Goal: Task Accomplishment & Management: Manage account settings

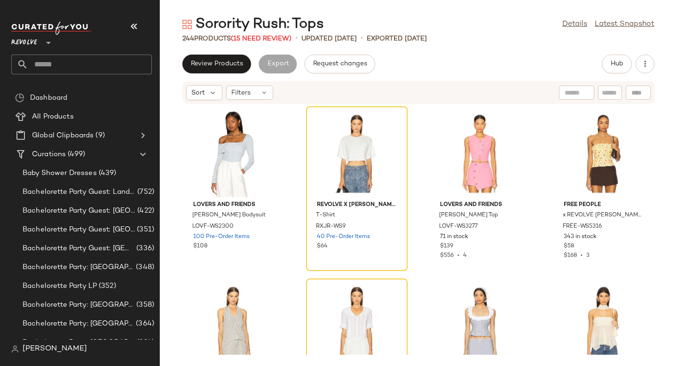
click at [38, 67] on input "text" at bounding box center [90, 65] width 124 height 20
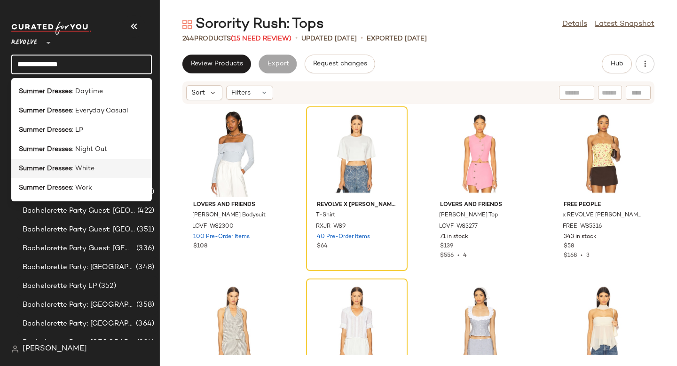
type input "**********"
click at [45, 170] on b "Summer Dresses" at bounding box center [45, 169] width 53 height 10
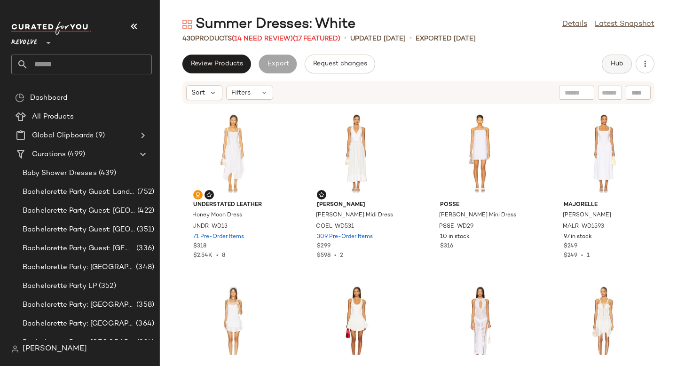
click at [606, 66] on button "Hub" at bounding box center [617, 64] width 30 height 19
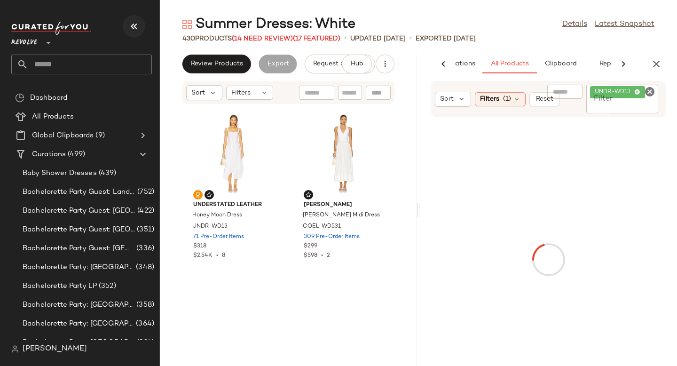
click at [129, 33] on button "button" at bounding box center [134, 26] width 23 height 23
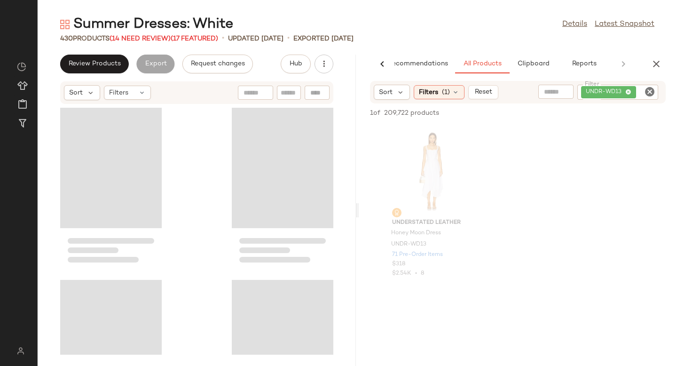
scroll to position [0, 22]
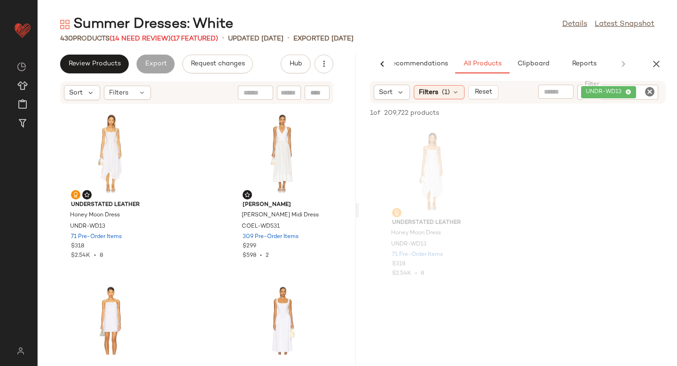
click at [646, 92] on icon "Clear Filter" at bounding box center [649, 91] width 11 height 11
paste input "**********"
type input "**********"
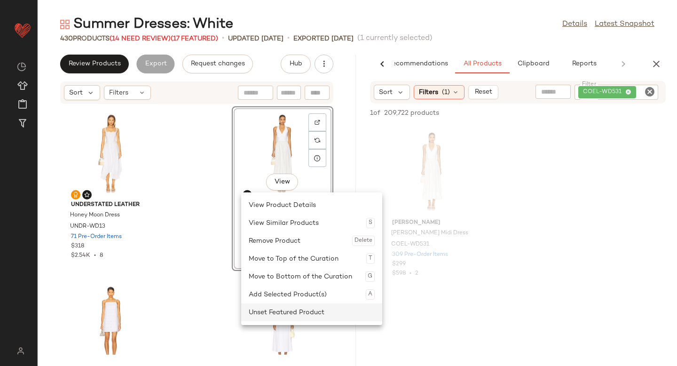
click at [253, 307] on div "Unset Featured Product" at bounding box center [312, 312] width 126 height 18
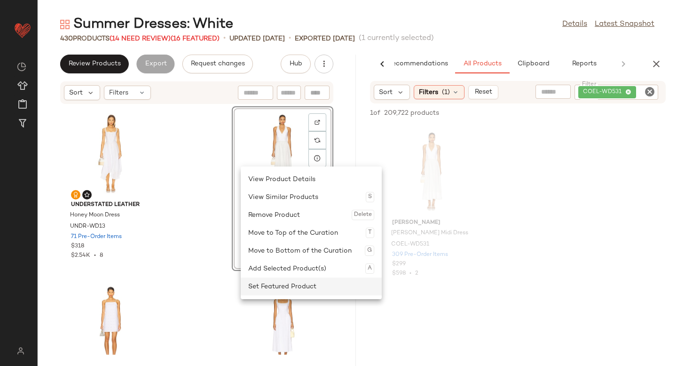
click at [256, 283] on div "Set Featured Product" at bounding box center [311, 287] width 126 height 18
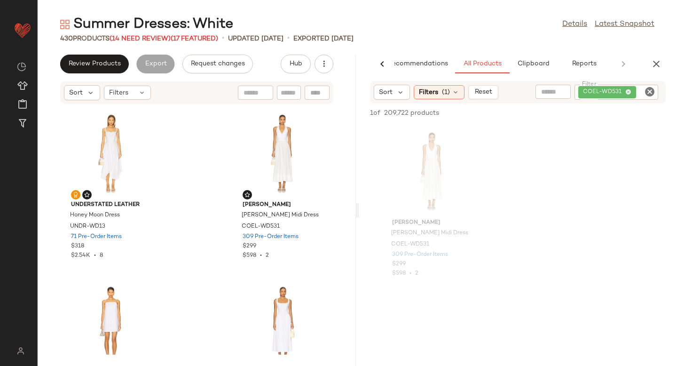
click at [650, 90] on icon "Clear Filter" at bounding box center [649, 91] width 11 height 11
paste input "**********"
type input "**********"
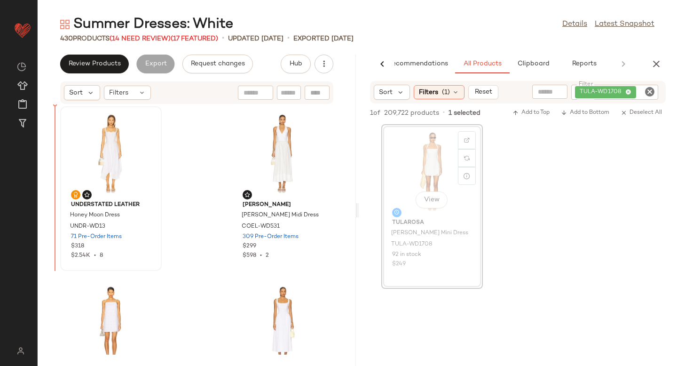
drag, startPoint x: 428, startPoint y: 168, endPoint x: 98, endPoint y: 194, distance: 331.2
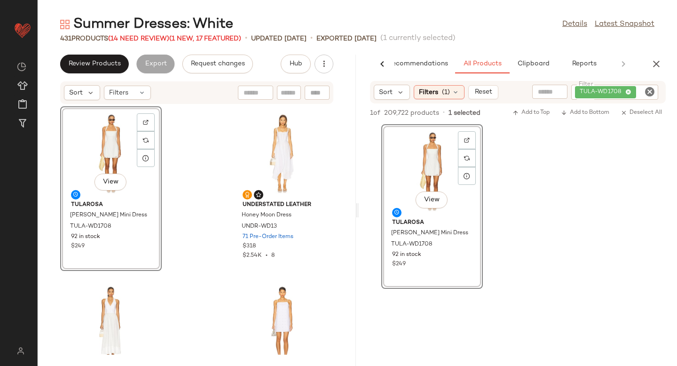
click at [650, 89] on icon "Clear Filter" at bounding box center [649, 91] width 11 height 11
paste input "**********"
type input "**********"
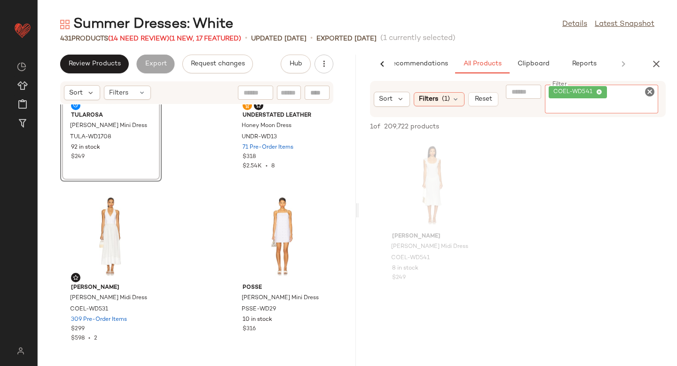
scroll to position [87, 0]
click at [432, 190] on div "View" at bounding box center [432, 184] width 95 height 87
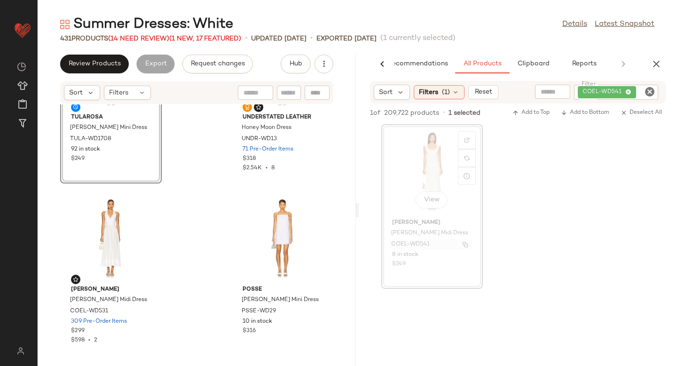
click at [405, 244] on span "COEL-WD541" at bounding box center [410, 244] width 39 height 8
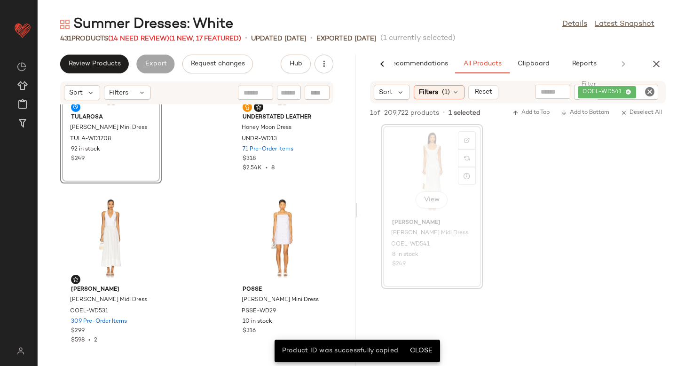
click at [321, 88] on div at bounding box center [317, 93] width 25 height 14
paste input "**********"
type input "**********"
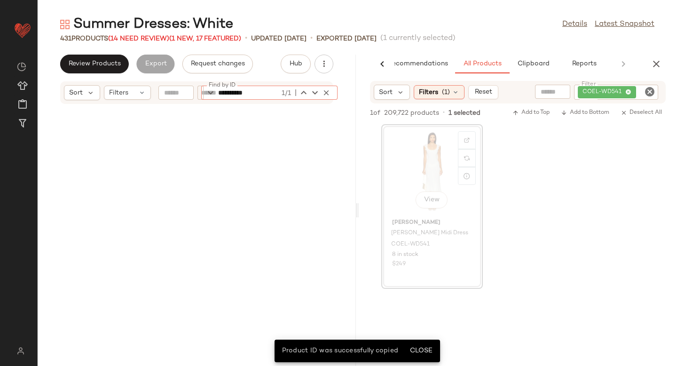
scroll to position [1549, 0]
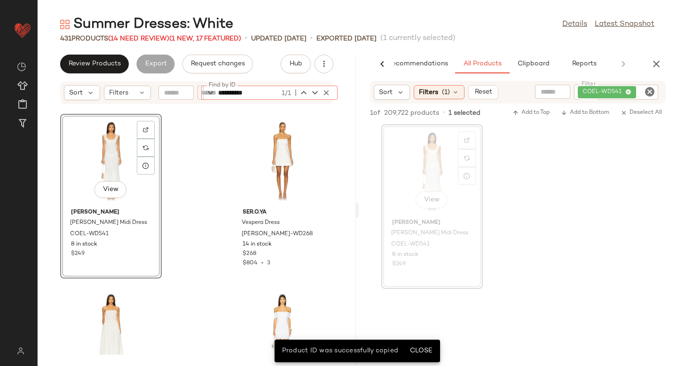
click at [111, 157] on div "View" at bounding box center [110, 160] width 95 height 87
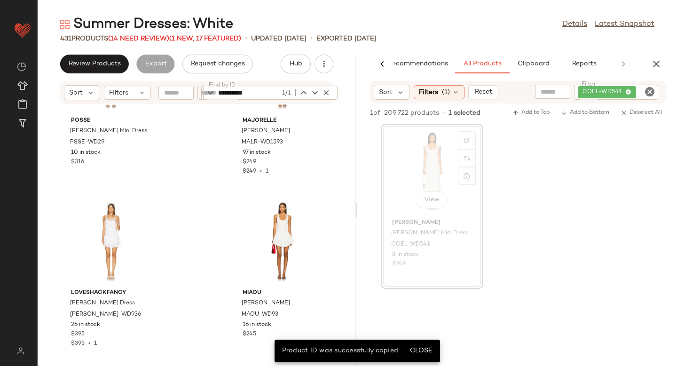
scroll to position [0, 0]
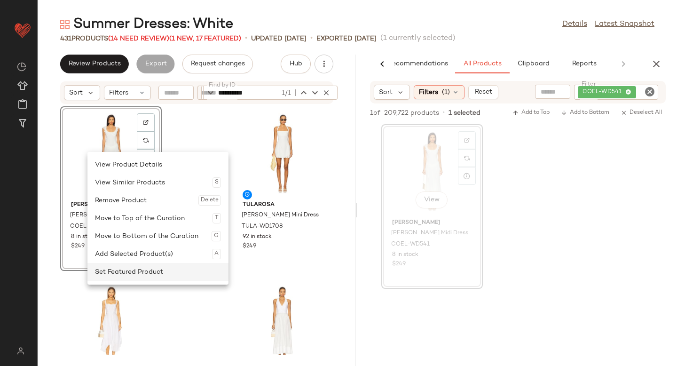
click at [111, 272] on div "Set Featured Product" at bounding box center [158, 272] width 126 height 18
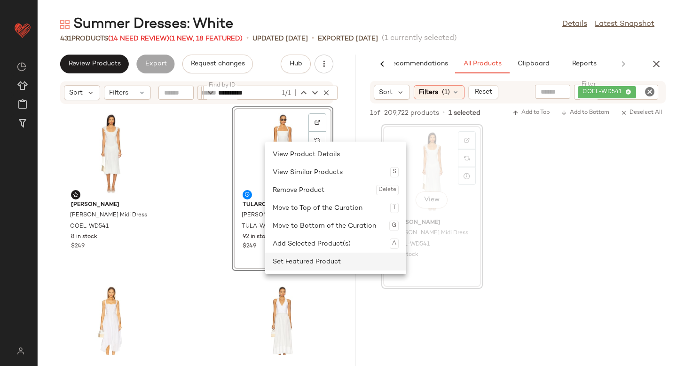
click at [279, 261] on div "Set Featured Product" at bounding box center [336, 262] width 126 height 18
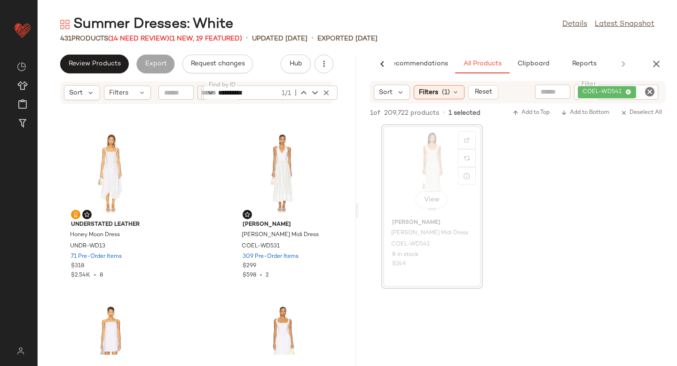
scroll to position [73, 0]
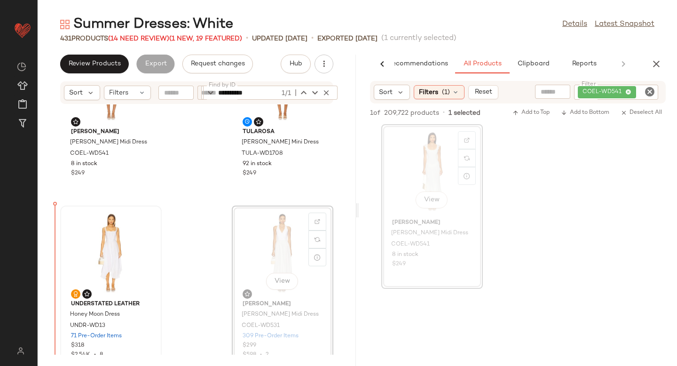
drag, startPoint x: 277, startPoint y: 225, endPoint x: 63, endPoint y: 239, distance: 214.9
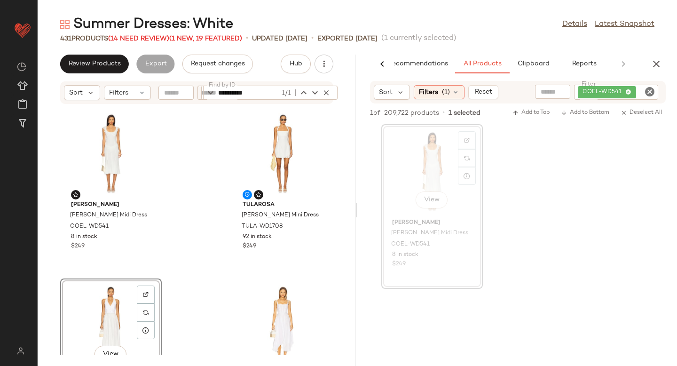
click at [648, 92] on icon "Clear Filter" at bounding box center [649, 91] width 11 height 11
paste input "**********"
type input "**********"
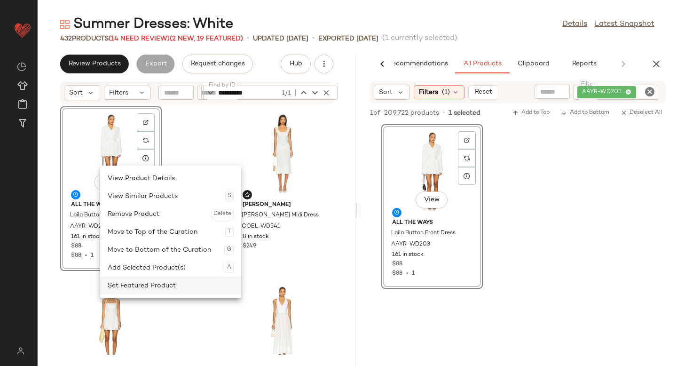
click at [129, 284] on div "Set Featured Product" at bounding box center [171, 286] width 126 height 18
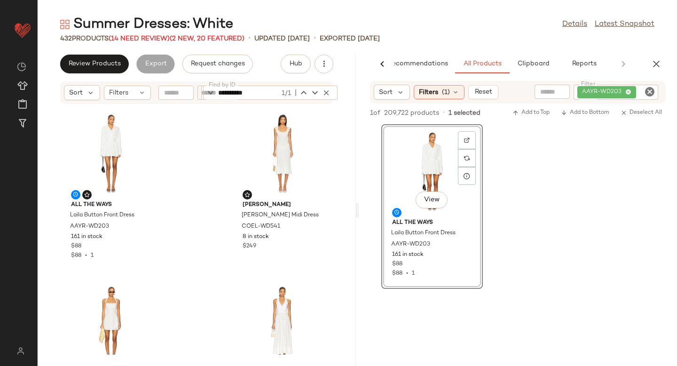
click at [649, 88] on icon "Clear Filter" at bounding box center [649, 91] width 11 height 11
paste input "*********"
type input "*********"
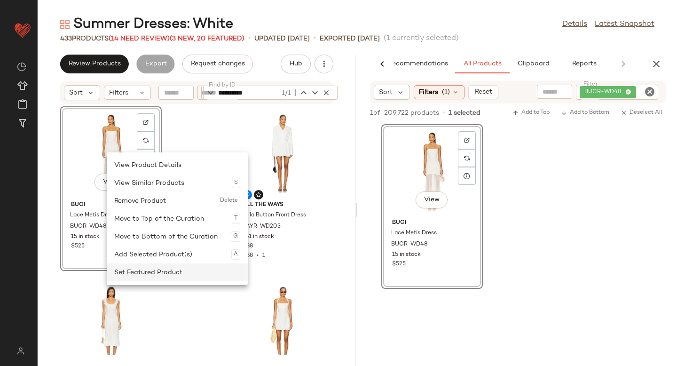
click at [136, 264] on div "Set Featured Product" at bounding box center [177, 272] width 126 height 18
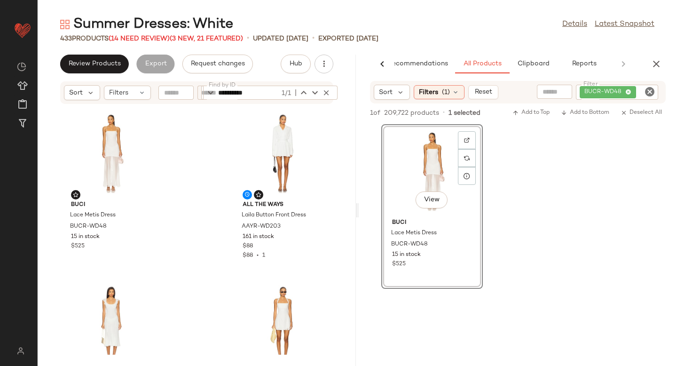
click at [646, 95] on icon "Clear Filter" at bounding box center [649, 91] width 11 height 11
paste input "**********"
type input "**********"
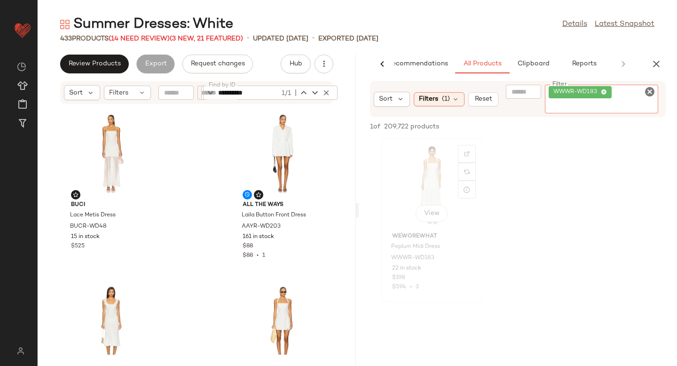
click at [418, 175] on div "View" at bounding box center [432, 184] width 95 height 87
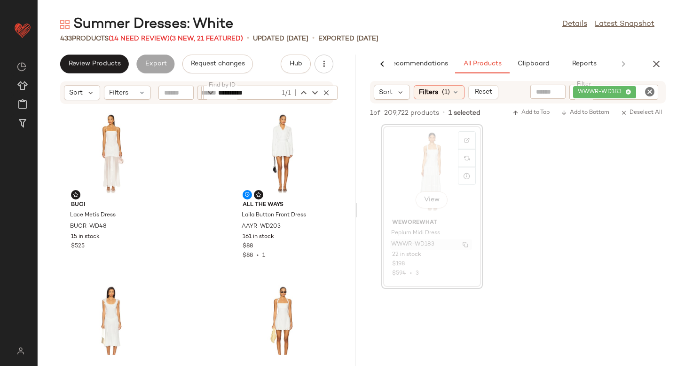
click at [397, 245] on span "WWWR-WD183" at bounding box center [412, 244] width 43 height 8
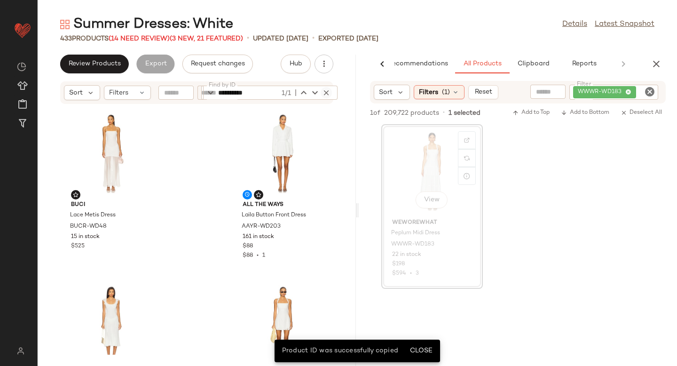
click at [330, 92] on button "button" at bounding box center [326, 92] width 11 height 11
paste input "**********"
type input "**********"
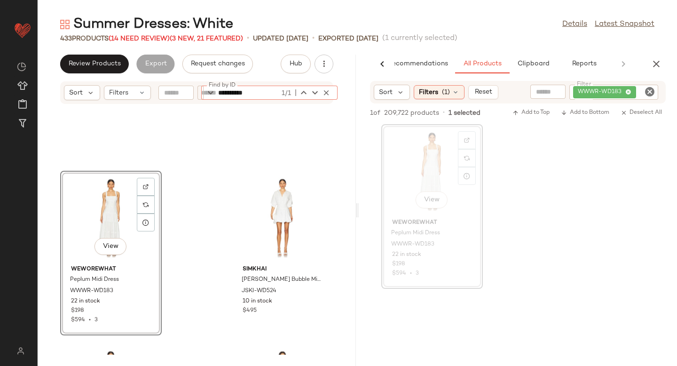
scroll to position [10615, 0]
click at [84, 229] on div "View" at bounding box center [110, 218] width 95 height 87
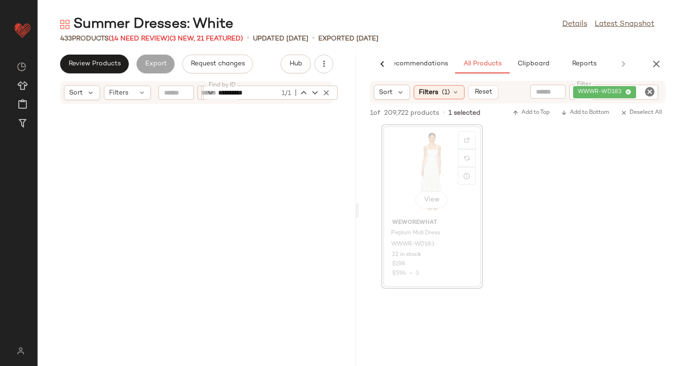
scroll to position [0, 0]
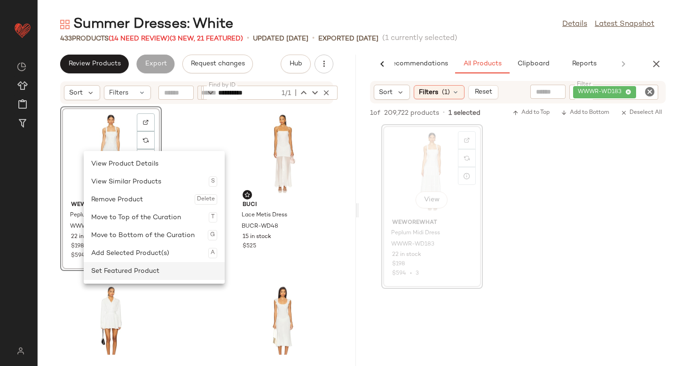
click at [102, 272] on div "Set Featured Product" at bounding box center [154, 271] width 126 height 18
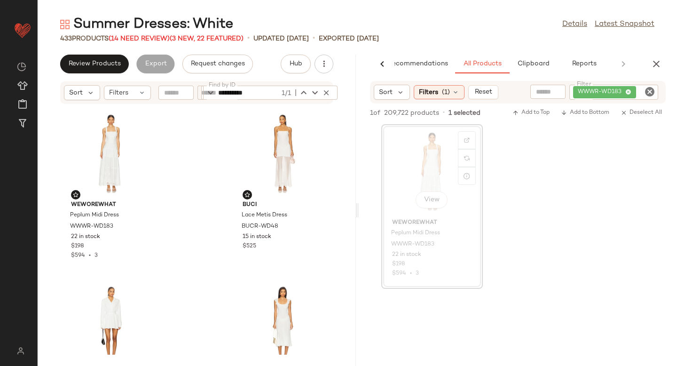
click at [653, 91] on icon "Clear Filter" at bounding box center [649, 91] width 11 height 11
paste input "**********"
type input "**********"
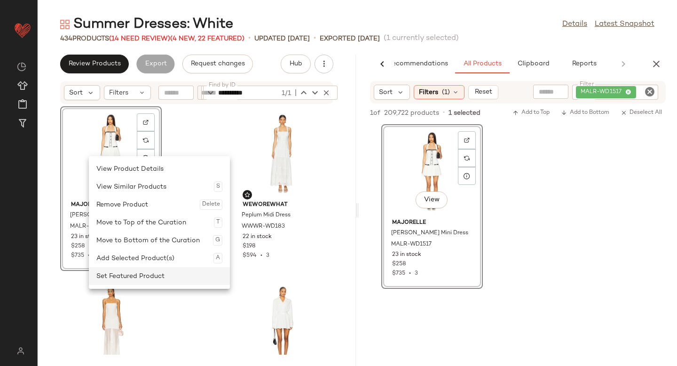
click at [100, 276] on div "Set Featured Product" at bounding box center [159, 276] width 126 height 18
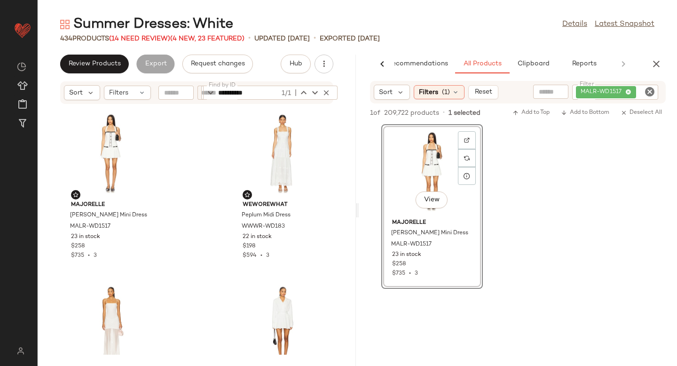
click at [650, 90] on icon "Clear Filter" at bounding box center [649, 91] width 11 height 11
paste input "**********"
type input "**********"
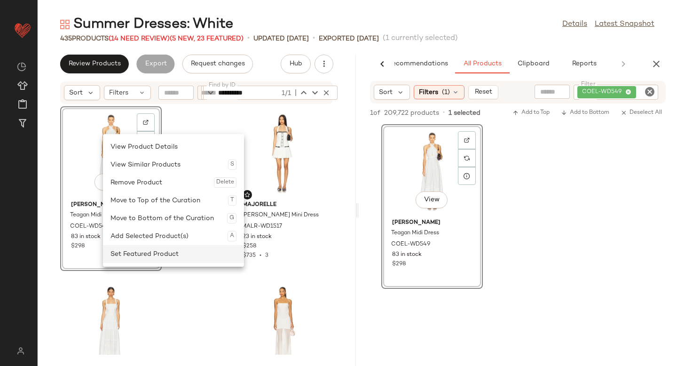
click at [127, 252] on div "Set Featured Product" at bounding box center [174, 254] width 126 height 18
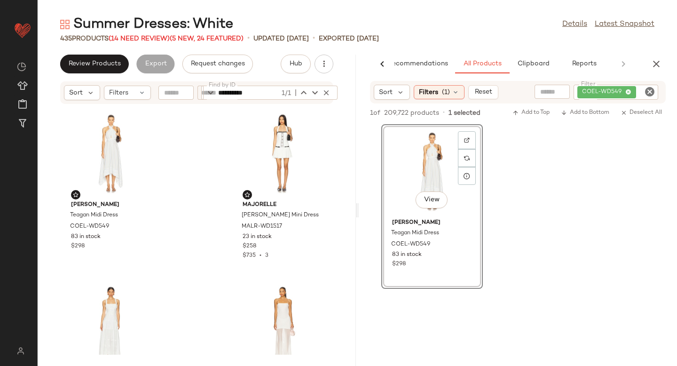
click at [649, 98] on div "COEL-WD549" at bounding box center [616, 92] width 85 height 15
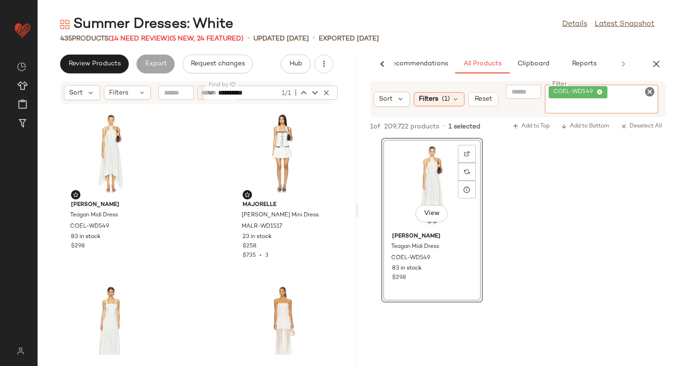
click at [649, 90] on icon "Clear Filter" at bounding box center [649, 91] width 11 height 11
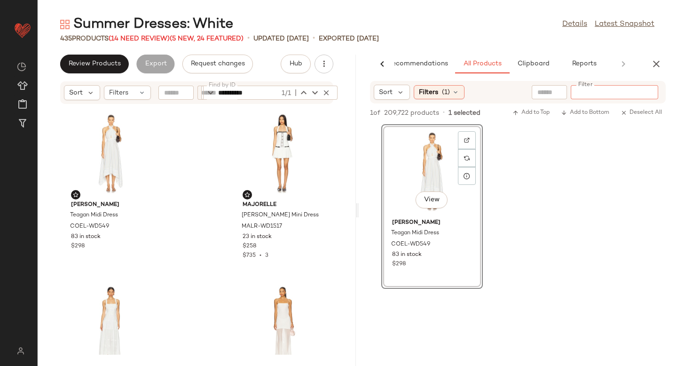
paste input "**********"
type input "**********"
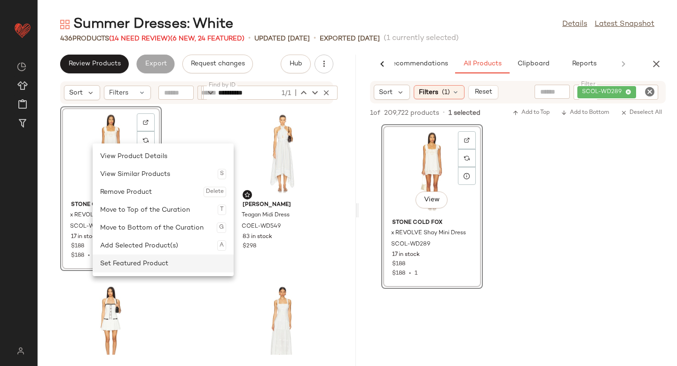
click at [133, 261] on div "Set Featured Product" at bounding box center [163, 263] width 126 height 18
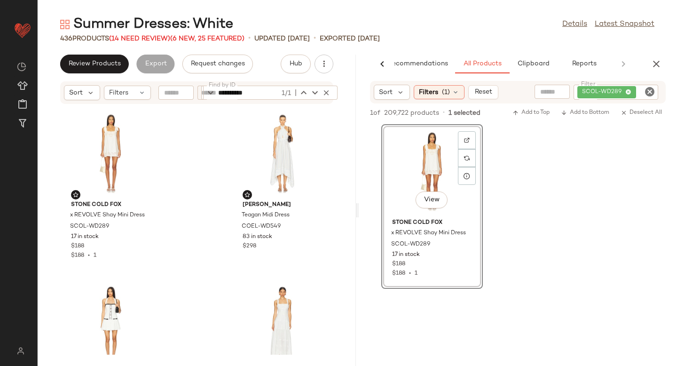
click at [651, 91] on icon "Clear Filter" at bounding box center [649, 91] width 11 height 11
paste input "**********"
type input "**********"
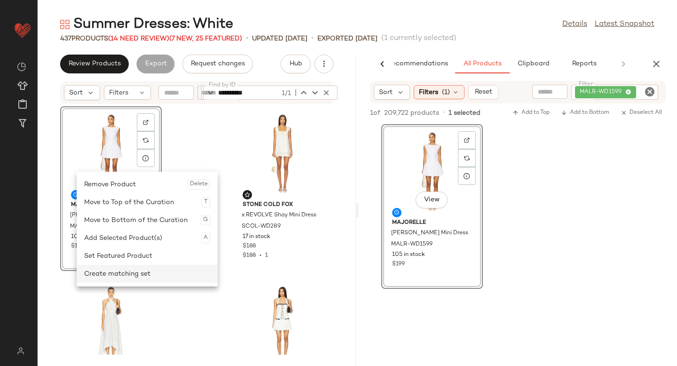
click at [103, 270] on div "Create matching set" at bounding box center [147, 274] width 126 height 18
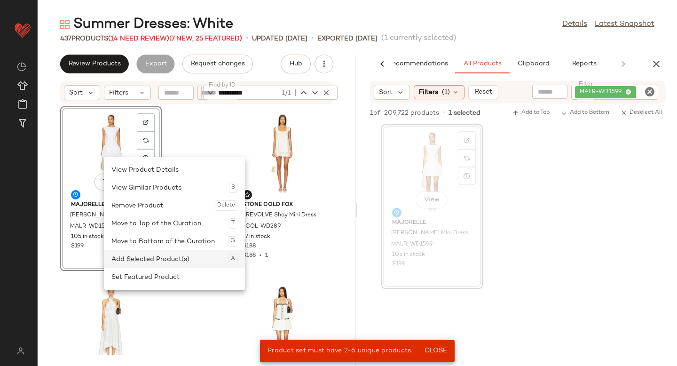
click at [122, 263] on div "Add Selected Product(s) A" at bounding box center [174, 259] width 126 height 18
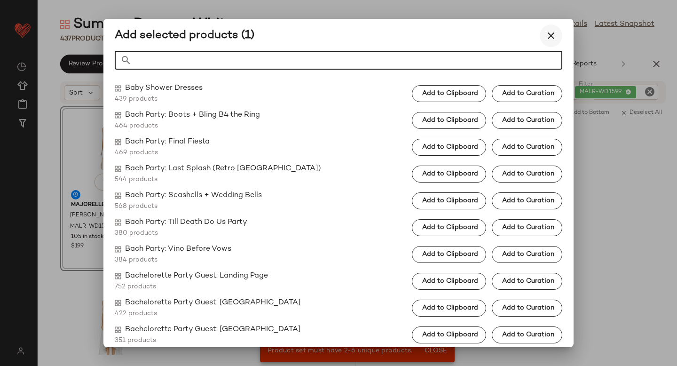
click at [549, 34] on icon "button" at bounding box center [551, 35] width 11 height 11
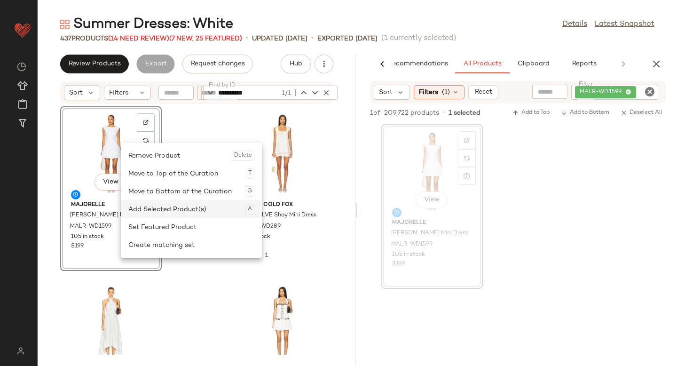
click at [147, 213] on div "Add Selected Product(s) A" at bounding box center [191, 209] width 126 height 18
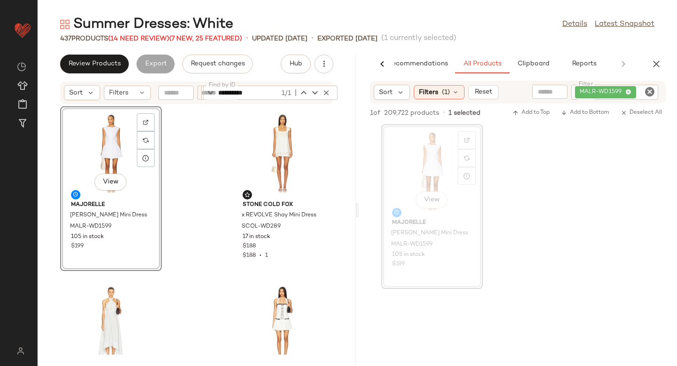
click at [199, 181] on div "View MAJORELLE Esmarie Mini Dress MALR-WD1599 105 in stock $199 Stone Cold Fox …" at bounding box center [197, 229] width 318 height 250
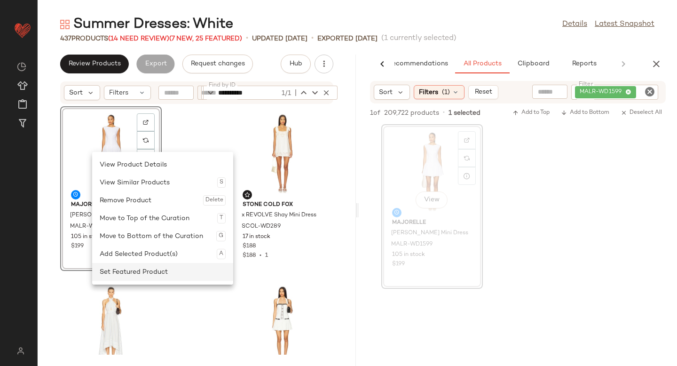
click at [117, 277] on div "Set Featured Product" at bounding box center [163, 272] width 126 height 18
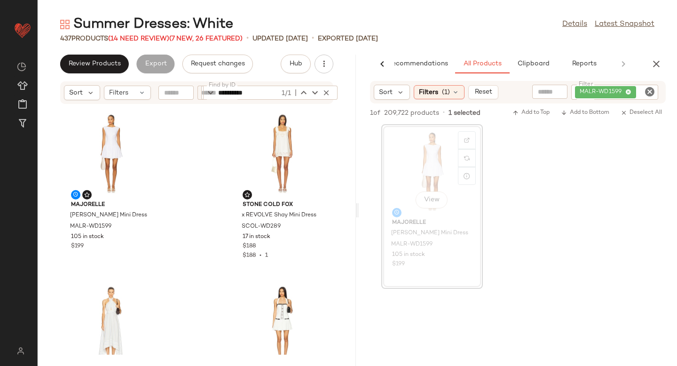
click at [649, 90] on icon "Clear Filter" at bounding box center [649, 91] width 11 height 11
paste input "**********"
type input "**********"
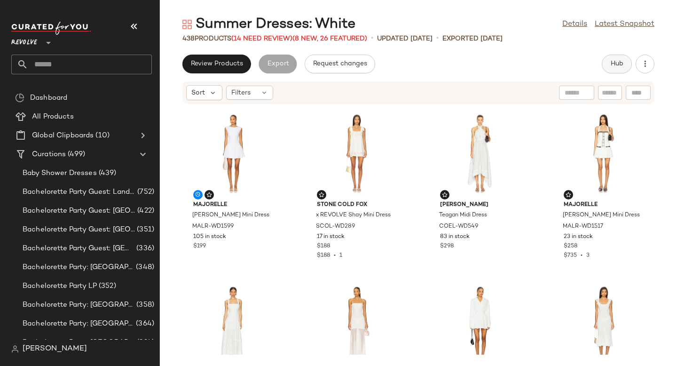
click at [615, 62] on span "Hub" at bounding box center [617, 64] width 13 height 8
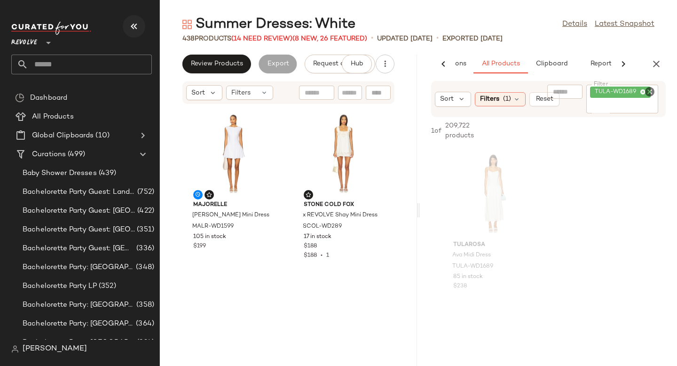
click at [140, 23] on button "button" at bounding box center [134, 26] width 23 height 23
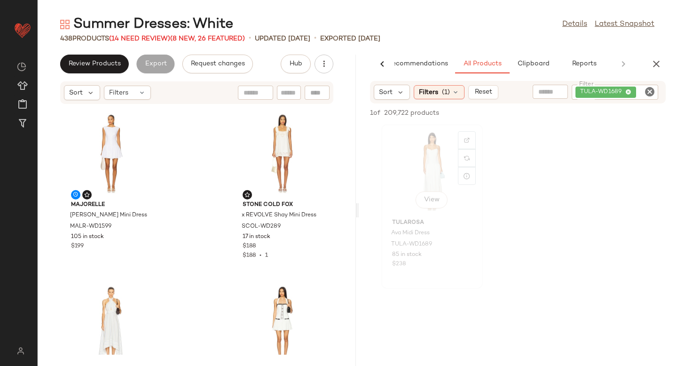
click at [414, 165] on div "View" at bounding box center [432, 170] width 95 height 87
click at [407, 245] on span "TULA-WD1689" at bounding box center [411, 244] width 41 height 8
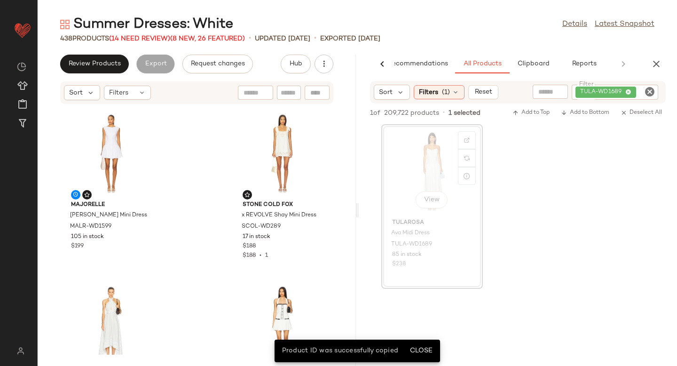
click at [326, 90] on div at bounding box center [317, 93] width 25 height 14
paste input "**********"
type input "**********"
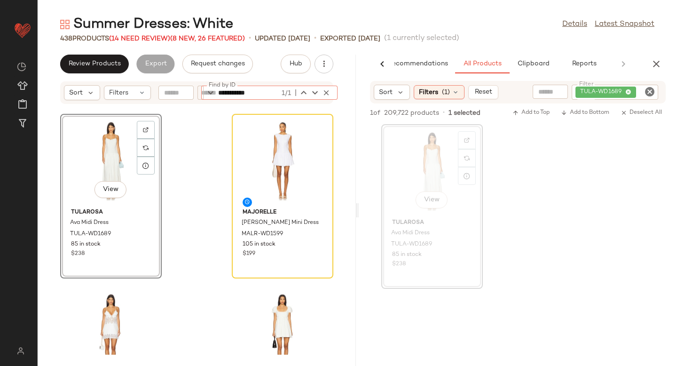
click at [127, 134] on div "View" at bounding box center [110, 160] width 95 height 87
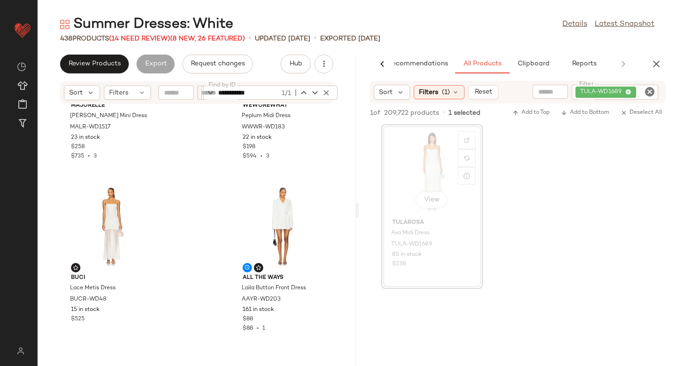
scroll to position [0, 0]
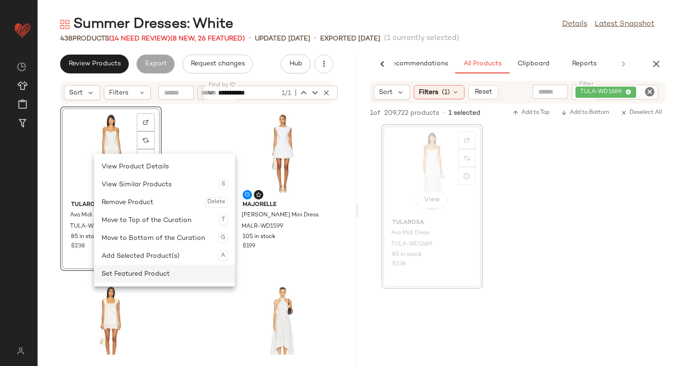
click at [122, 271] on div "Set Featured Product" at bounding box center [165, 274] width 126 height 18
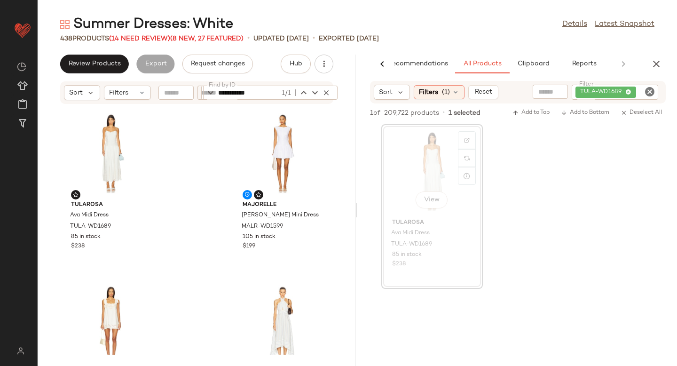
click at [648, 88] on icon "Clear Filter" at bounding box center [649, 91] width 11 height 11
paste input "**********"
type input "**********"
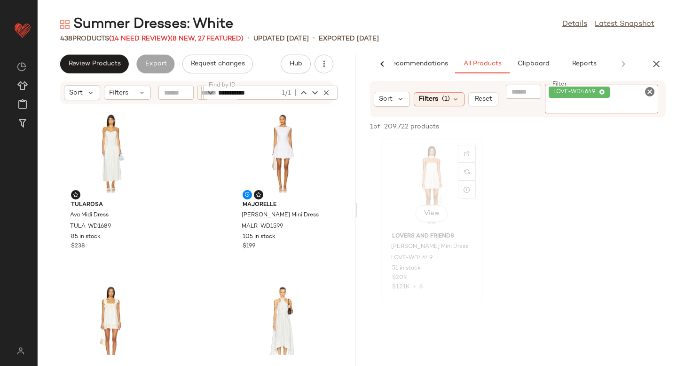
click at [440, 179] on div "View" at bounding box center [432, 184] width 95 height 87
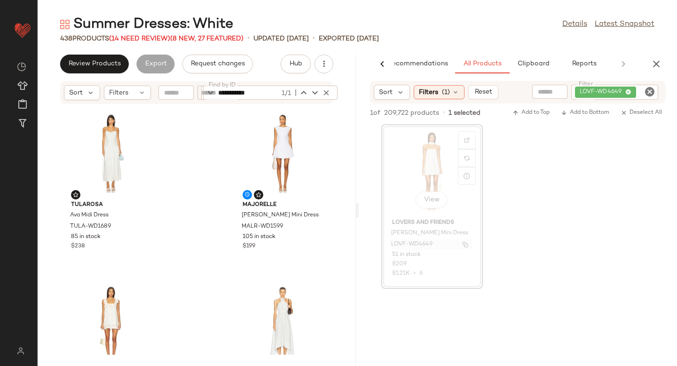
click at [397, 246] on span "LOVF-WD4649" at bounding box center [411, 244] width 41 height 8
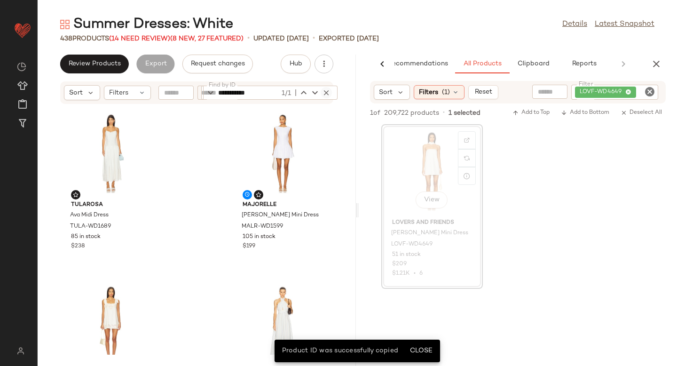
click at [326, 91] on icon "button" at bounding box center [326, 92] width 8 height 8
paste input "**********"
type input "**********"
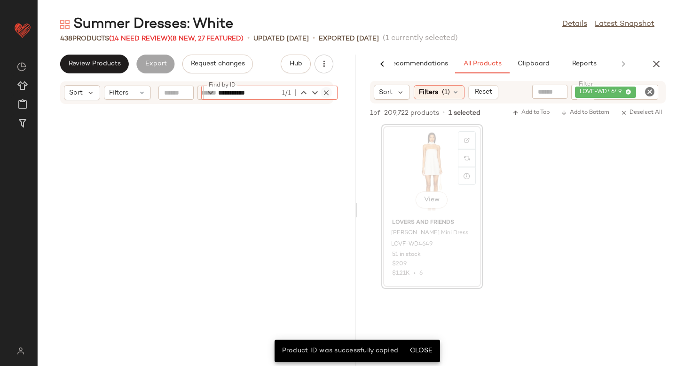
scroll to position [1721, 0]
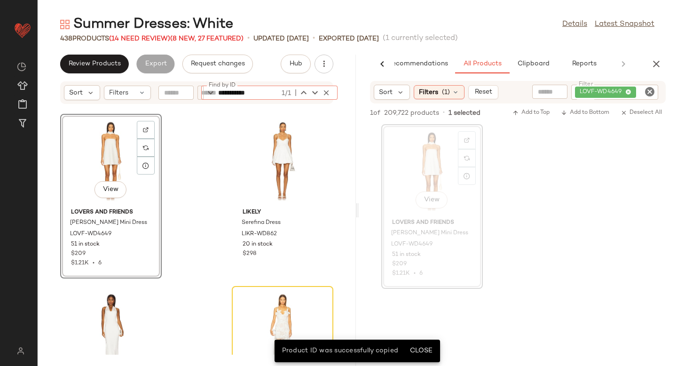
click at [105, 154] on div "View" at bounding box center [110, 160] width 95 height 87
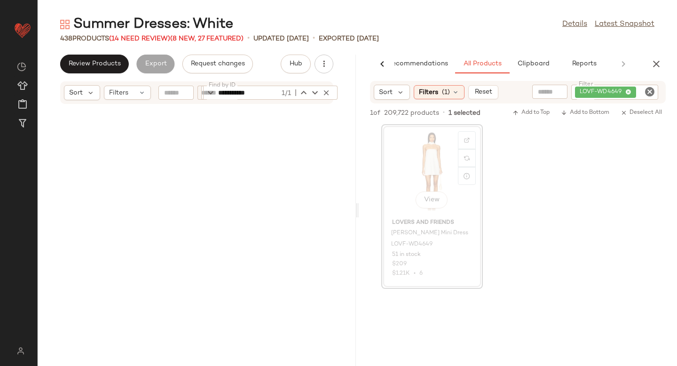
scroll to position [0, 0]
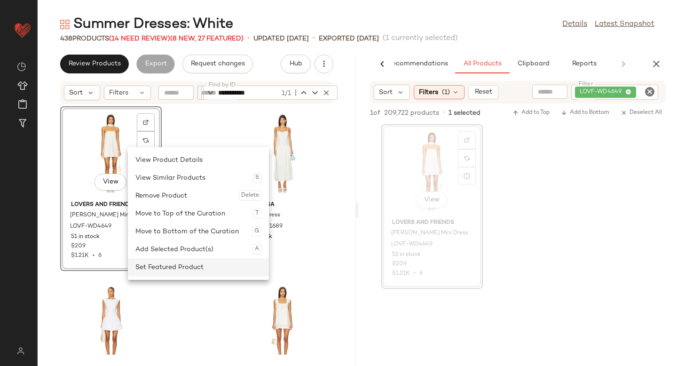
click at [146, 272] on div "Set Featured Product" at bounding box center [198, 267] width 126 height 18
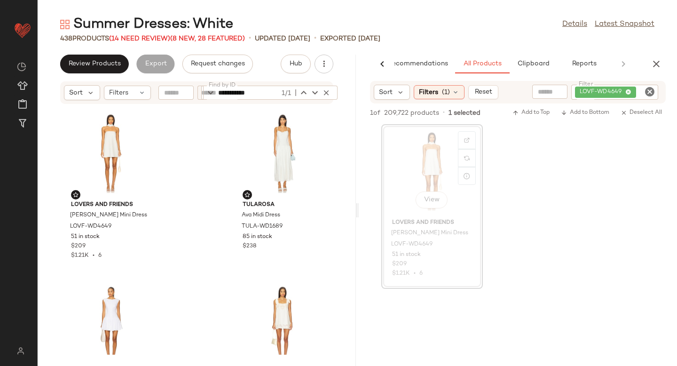
click at [647, 90] on icon "Clear Filter" at bounding box center [649, 91] width 11 height 11
paste input "**********"
type input "**********"
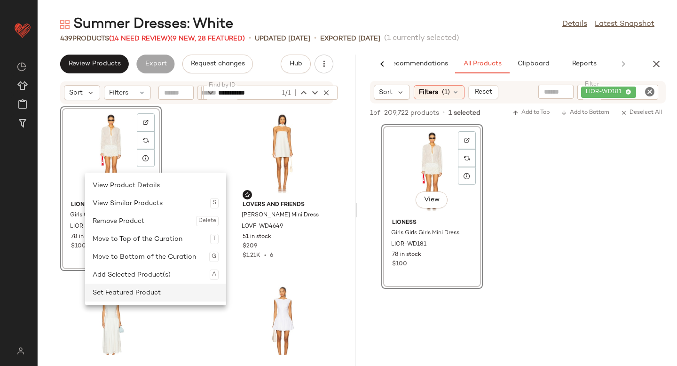
click at [104, 287] on div "Set Featured Product" at bounding box center [156, 293] width 126 height 18
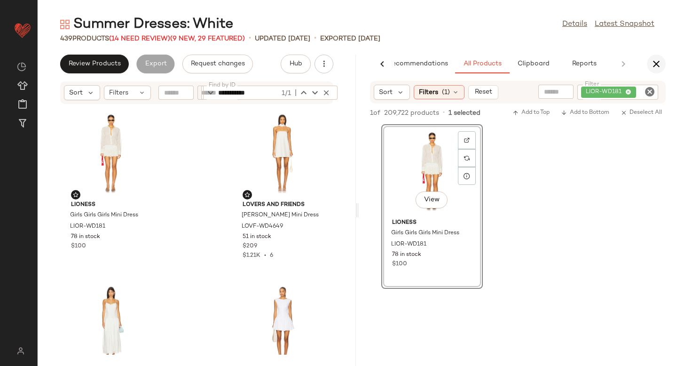
click at [653, 65] on icon "button" at bounding box center [656, 63] width 11 height 11
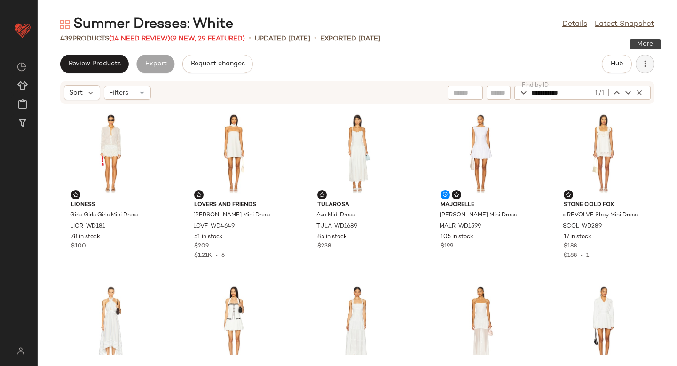
click at [649, 64] on icon "button" at bounding box center [645, 63] width 9 height 9
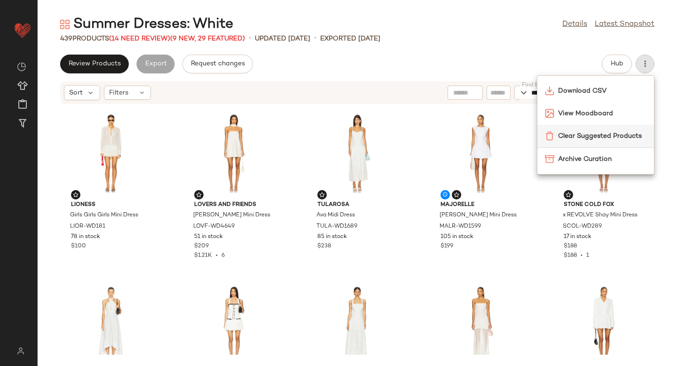
click at [597, 140] on span "Clear Suggested Products" at bounding box center [602, 136] width 88 height 10
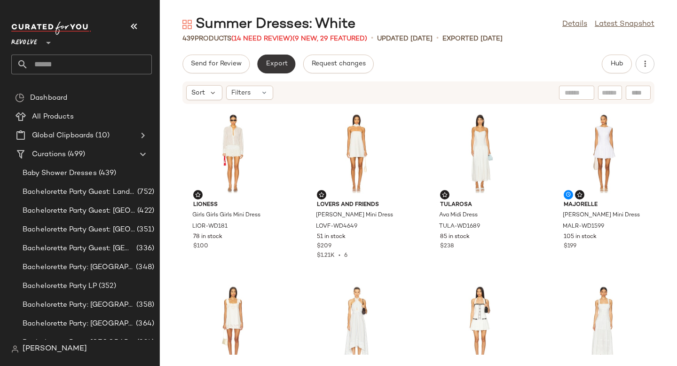
click at [275, 60] on span "Export" at bounding box center [276, 64] width 22 height 8
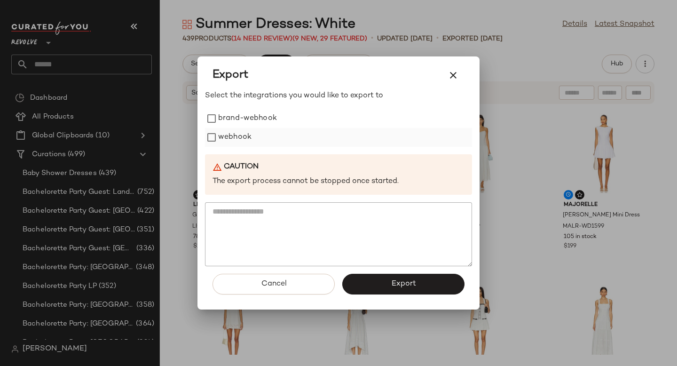
click at [246, 130] on label "webhook" at bounding box center [234, 137] width 33 height 19
click at [364, 287] on button "Export" at bounding box center [403, 284] width 122 height 21
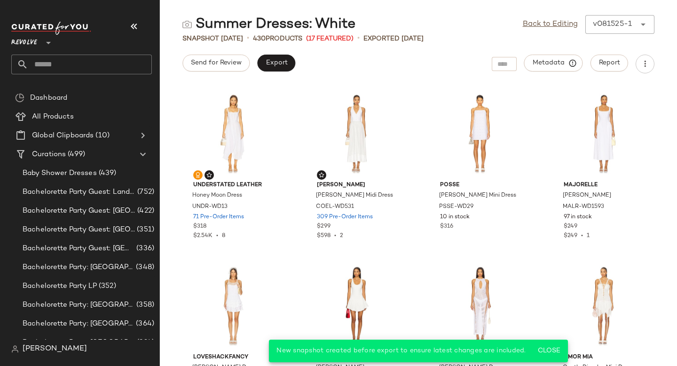
click at [79, 66] on input "text" at bounding box center [90, 65] width 124 height 20
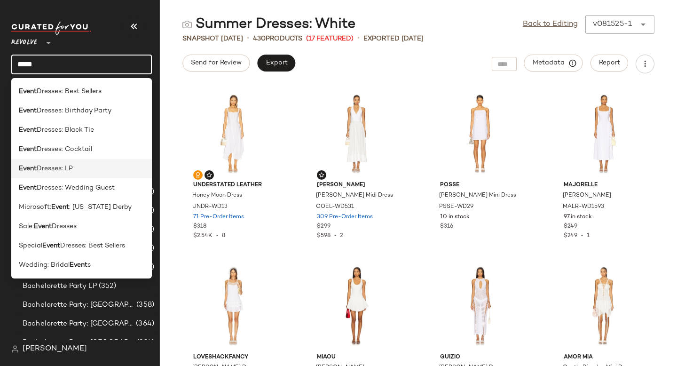
type input "*****"
click at [101, 164] on div "Event Dresses: LP" at bounding box center [82, 169] width 126 height 10
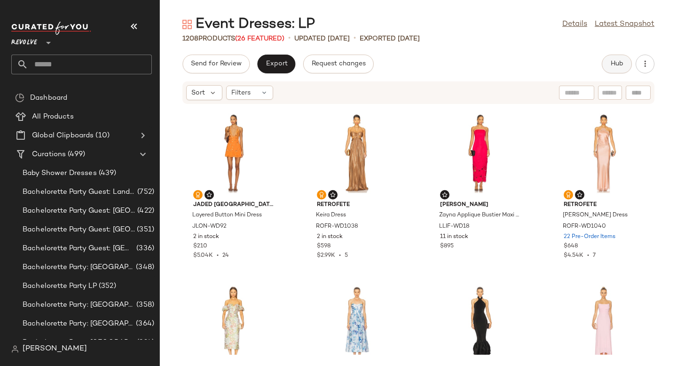
click at [611, 70] on button "Hub" at bounding box center [617, 64] width 30 height 19
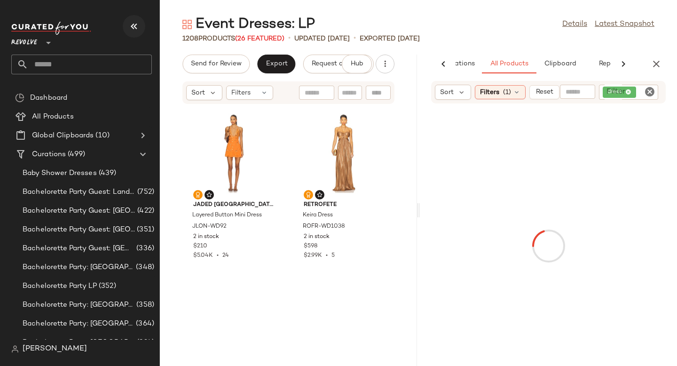
click at [135, 28] on icon "button" at bounding box center [133, 26] width 11 height 11
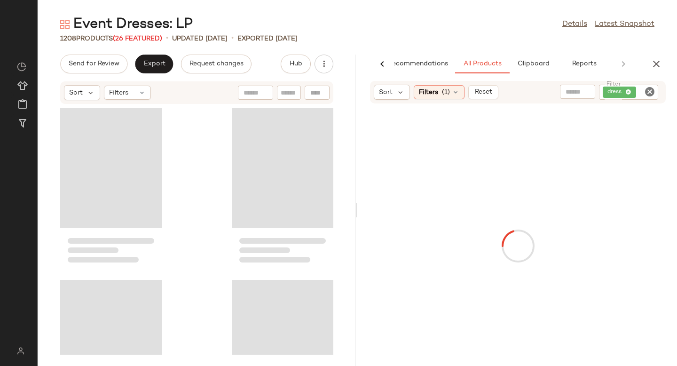
scroll to position [0, 22]
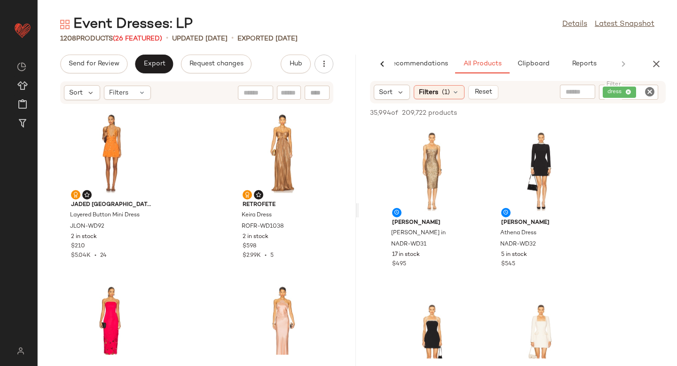
click at [647, 91] on icon "Clear Filter" at bounding box center [649, 91] width 11 height 11
paste input "**********"
type input "**********"
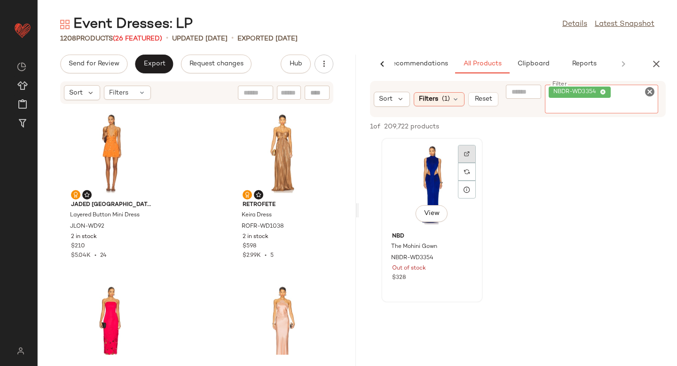
click at [467, 156] on div at bounding box center [467, 172] width 18 height 54
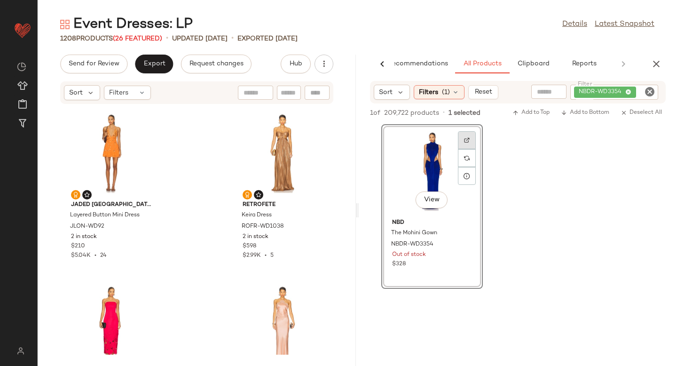
click at [468, 138] on img at bounding box center [467, 140] width 6 height 6
click at [655, 64] on icon "button" at bounding box center [656, 63] width 11 height 11
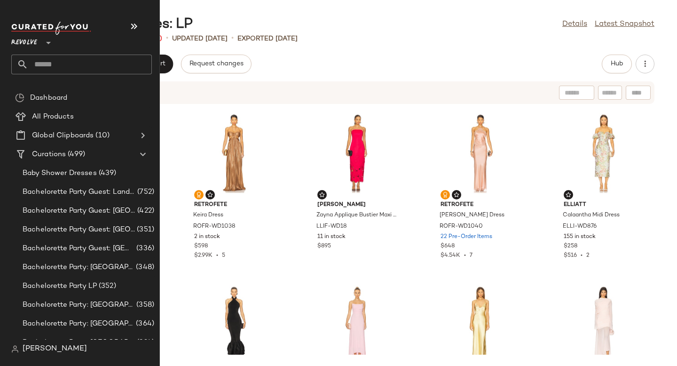
click at [56, 63] on input "text" at bounding box center [90, 65] width 124 height 20
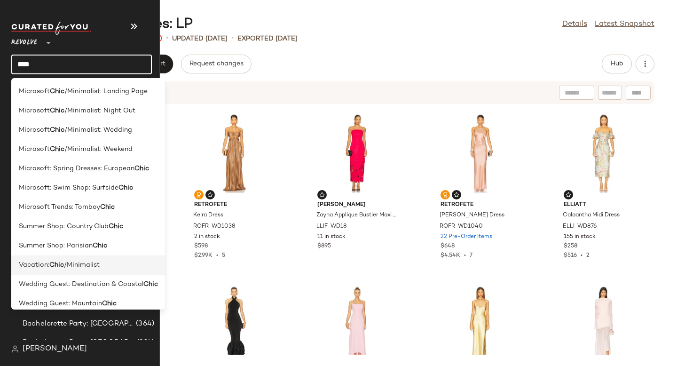
type input "****"
click at [83, 294] on div "Vacation: Chic /Minimalist" at bounding box center [88, 303] width 154 height 19
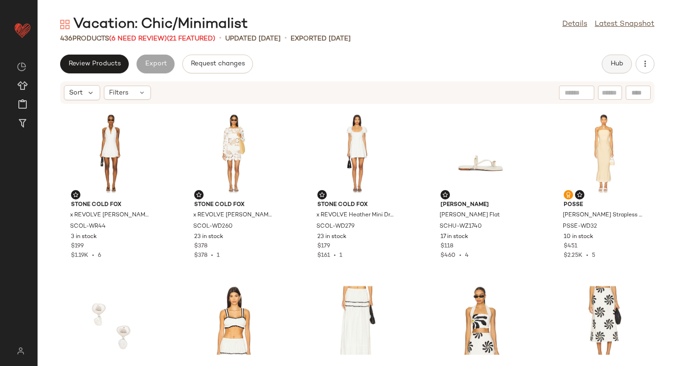
click at [618, 63] on span "Hub" at bounding box center [617, 64] width 13 height 8
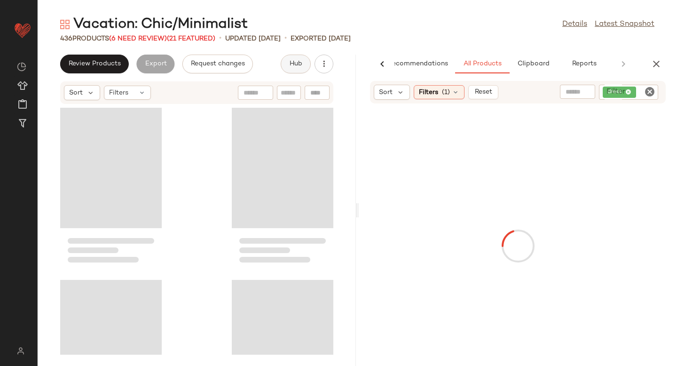
scroll to position [0, 22]
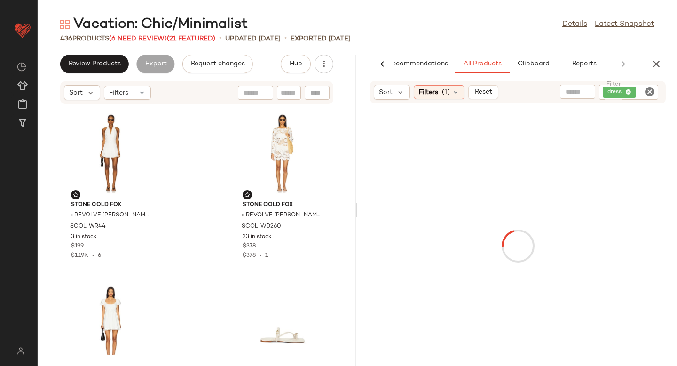
click at [647, 95] on icon "Clear Filter" at bounding box center [649, 91] width 11 height 11
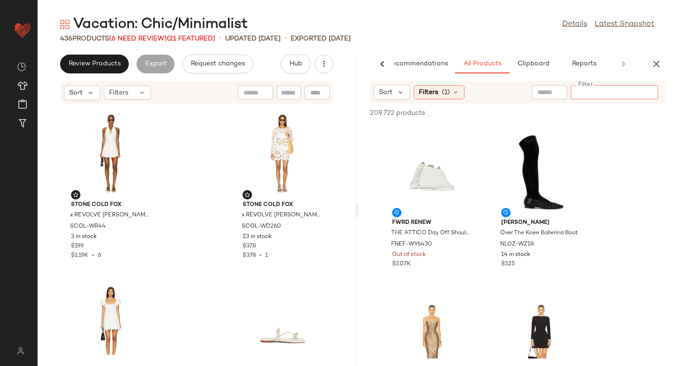
paste input "**********"
type input "**********"
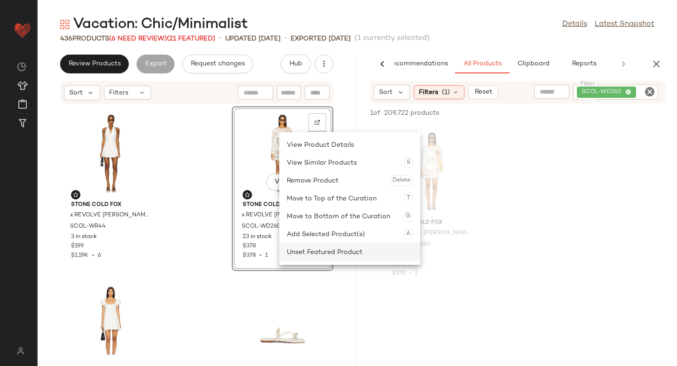
click at [302, 252] on div "Unset Featured Product" at bounding box center [350, 252] width 126 height 18
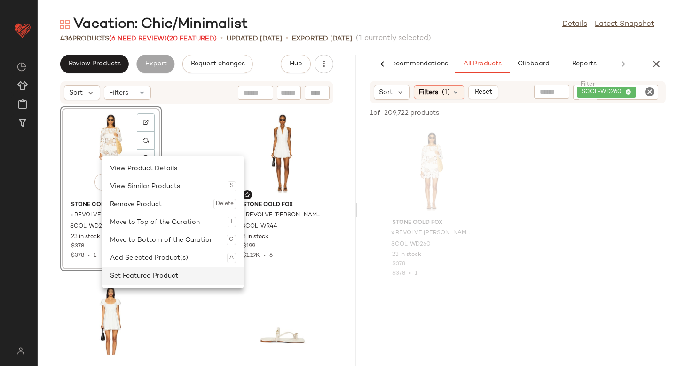
click at [120, 278] on div "Set Featured Product" at bounding box center [173, 276] width 126 height 18
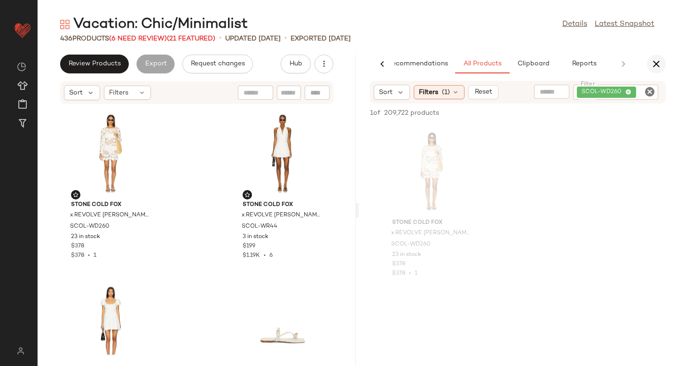
click at [659, 61] on icon "button" at bounding box center [656, 63] width 11 height 11
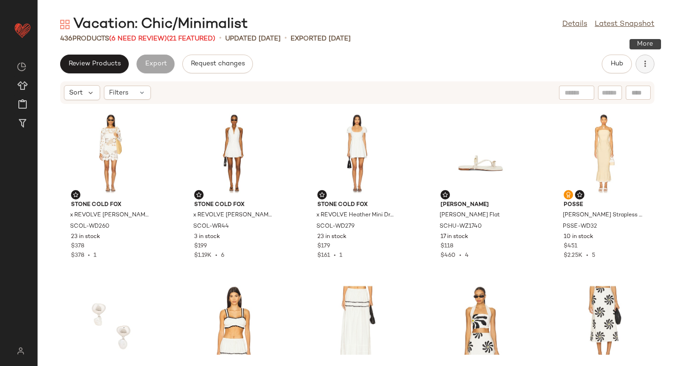
click at [645, 62] on icon "button" at bounding box center [645, 63] width 9 height 9
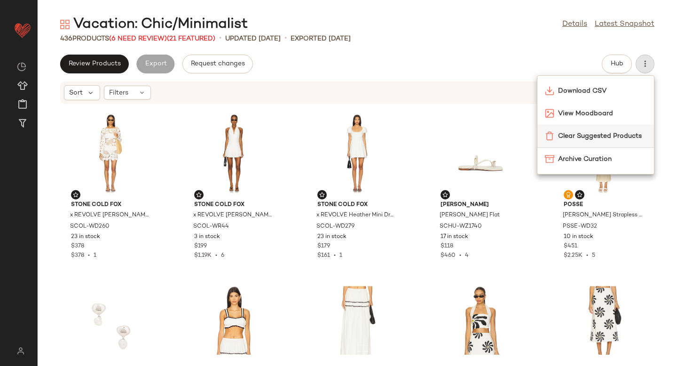
click at [592, 135] on span "Clear Suggested Products" at bounding box center [602, 136] width 88 height 10
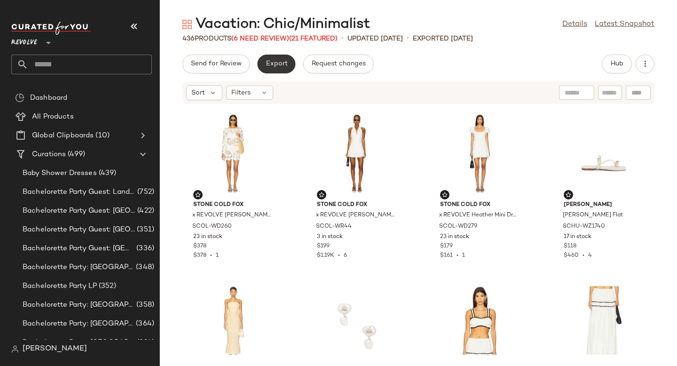
click at [282, 60] on span "Export" at bounding box center [276, 64] width 22 height 8
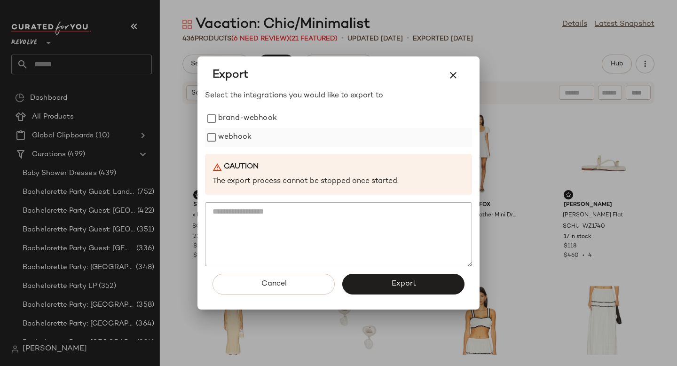
click at [236, 135] on label "webhook" at bounding box center [234, 137] width 33 height 19
click at [369, 278] on button "Export" at bounding box center [403, 284] width 122 height 21
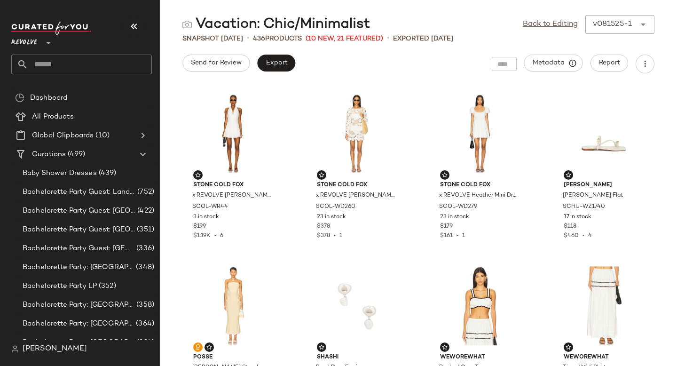
click at [59, 66] on input "text" at bounding box center [90, 65] width 124 height 20
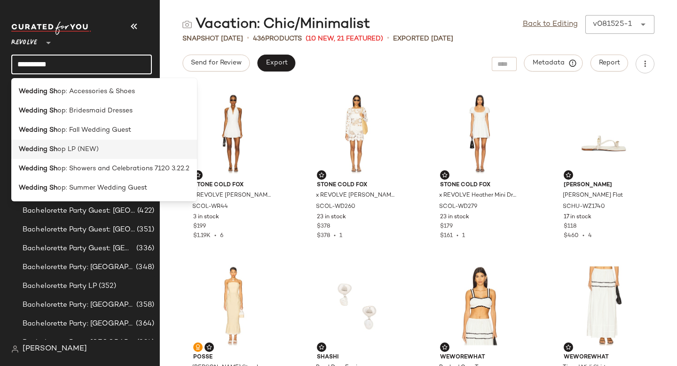
type input "**********"
click at [67, 151] on span "op LP (NEW)" at bounding box center [77, 149] width 41 height 10
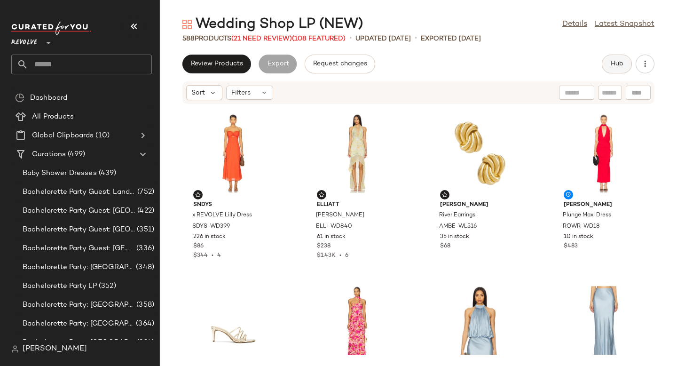
click at [608, 65] on button "Hub" at bounding box center [617, 64] width 30 height 19
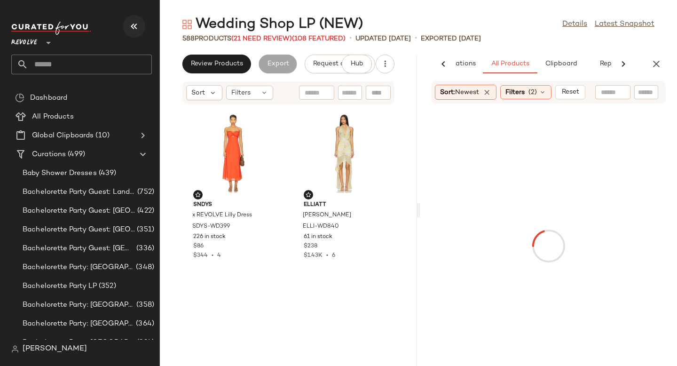
click at [136, 34] on button "button" at bounding box center [134, 26] width 23 height 23
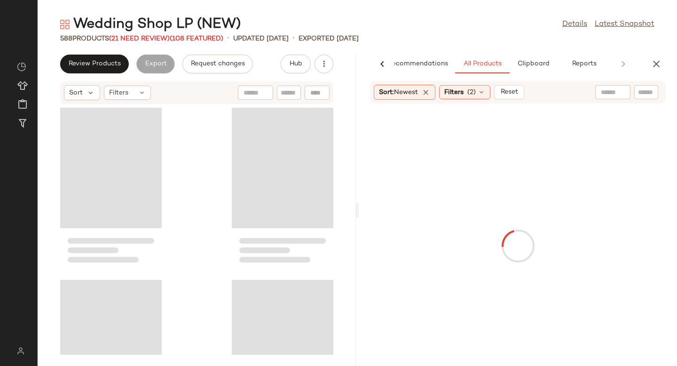
scroll to position [0, 22]
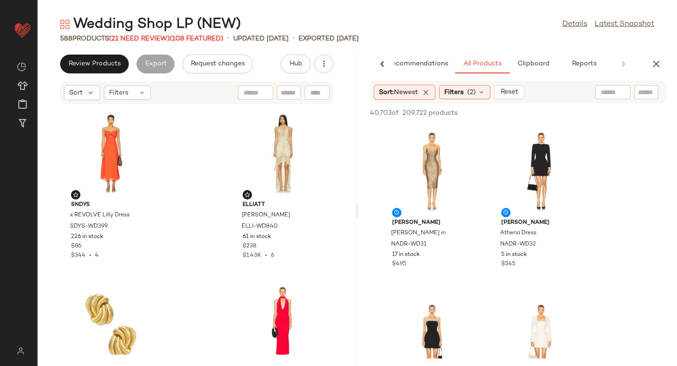
click at [655, 93] on div at bounding box center [647, 92] width 24 height 14
paste input "**********"
type input "**********"
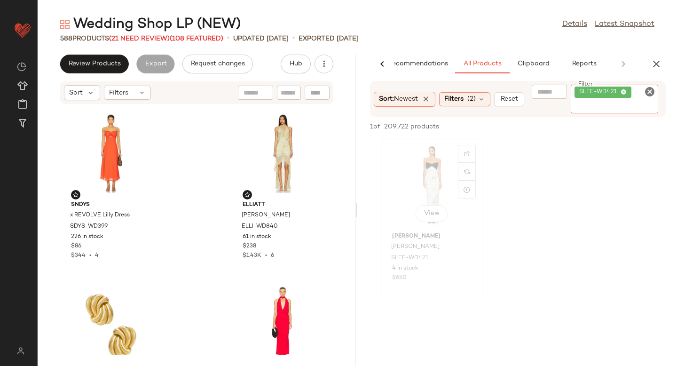
click at [428, 193] on div "View" at bounding box center [432, 184] width 95 height 87
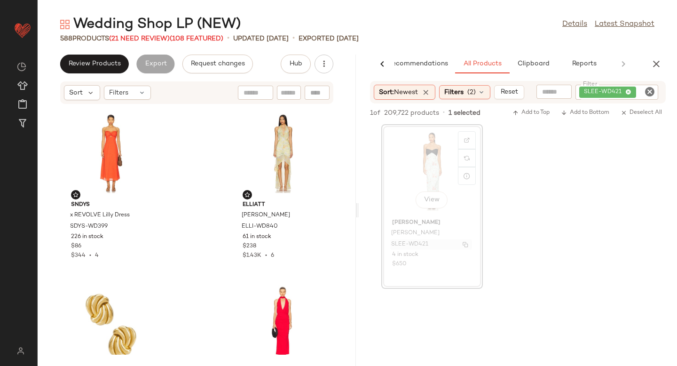
click at [411, 245] on span "SLEE-WD421" at bounding box center [409, 244] width 37 height 8
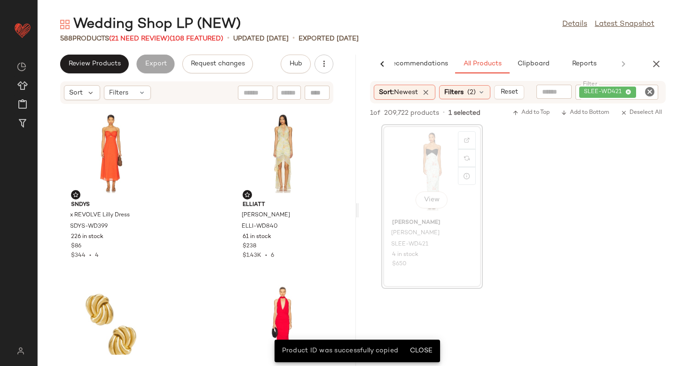
click at [316, 95] on div at bounding box center [317, 93] width 25 height 14
paste input "**********"
type input "**********"
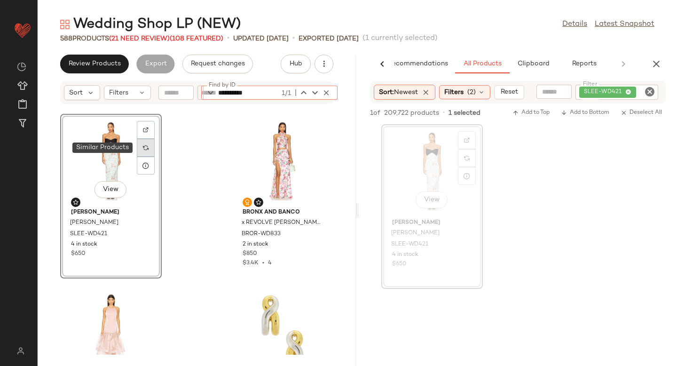
click at [150, 145] on div at bounding box center [146, 148] width 18 height 18
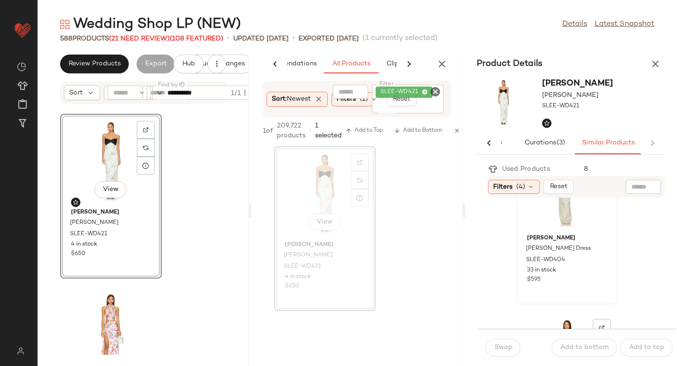
scroll to position [507, 0]
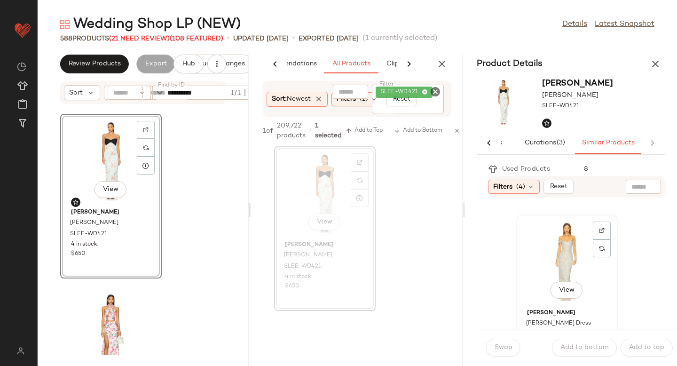
click at [548, 259] on div "View" at bounding box center [567, 261] width 95 height 87
click at [508, 346] on span "Swap" at bounding box center [503, 348] width 18 height 8
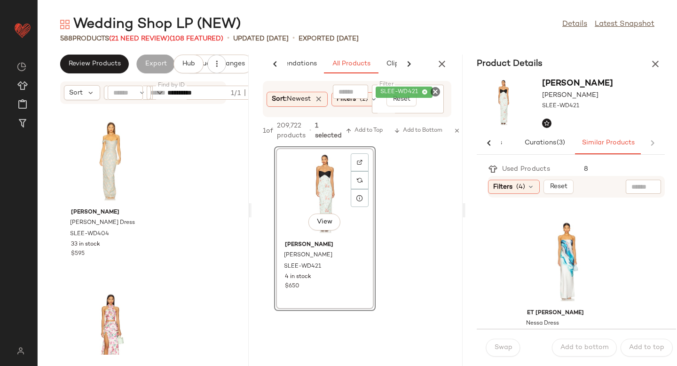
scroll to position [679, 0]
click at [663, 57] on button "button" at bounding box center [655, 64] width 19 height 19
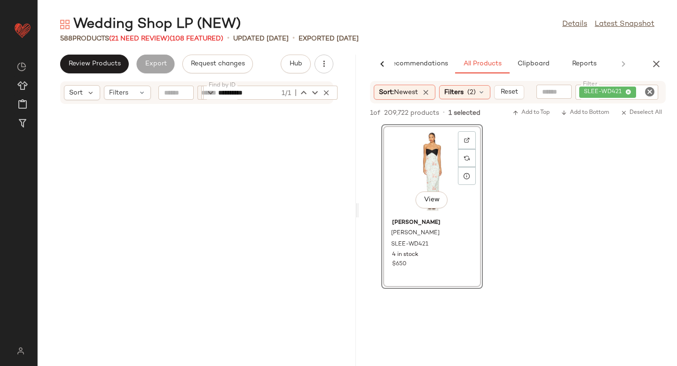
scroll to position [0, 0]
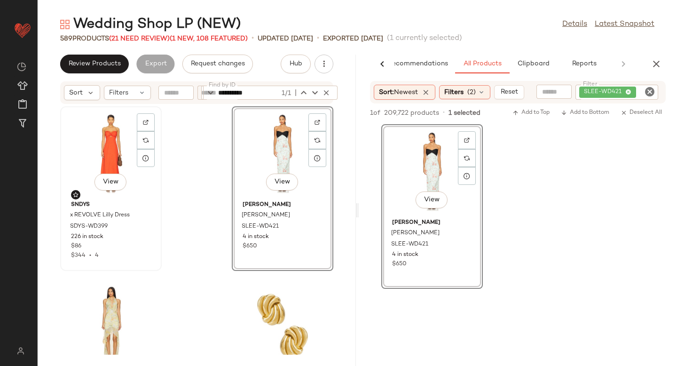
click at [116, 159] on div "View" at bounding box center [110, 153] width 95 height 87
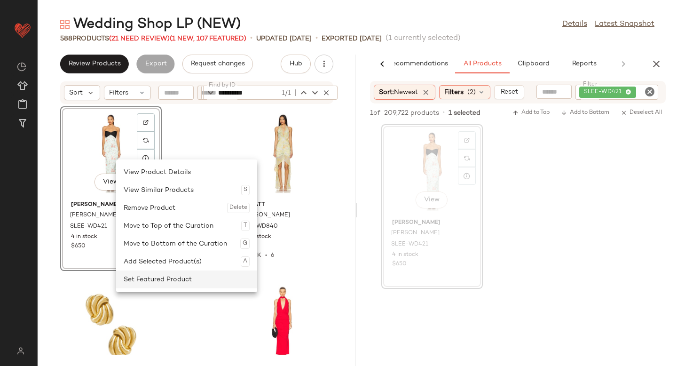
click at [135, 273] on div "Set Featured Product" at bounding box center [187, 279] width 126 height 18
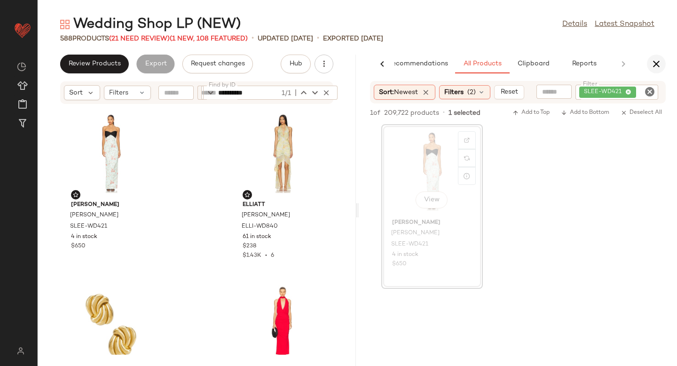
click at [657, 62] on icon "button" at bounding box center [656, 63] width 11 height 11
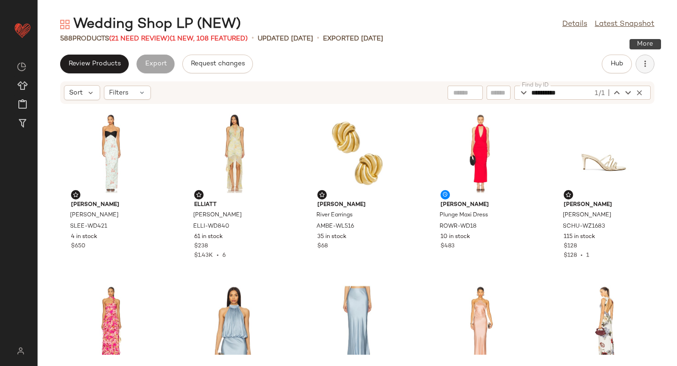
click at [644, 70] on button "button" at bounding box center [645, 64] width 19 height 19
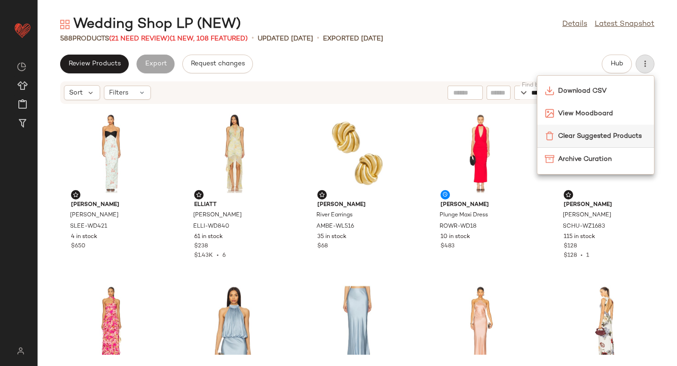
click at [571, 138] on span "Clear Suggested Products" at bounding box center [602, 136] width 88 height 10
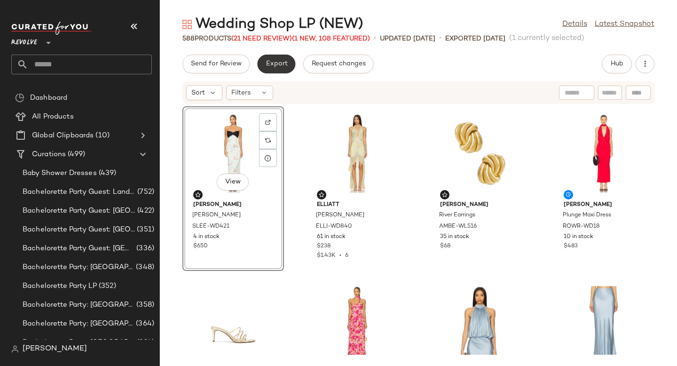
click at [279, 62] on span "Export" at bounding box center [276, 64] width 22 height 8
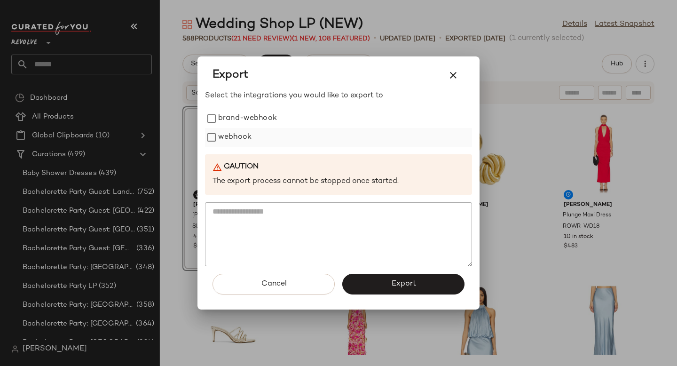
click at [244, 141] on label "webhook" at bounding box center [234, 137] width 33 height 19
click at [383, 293] on button "Export" at bounding box center [403, 284] width 122 height 21
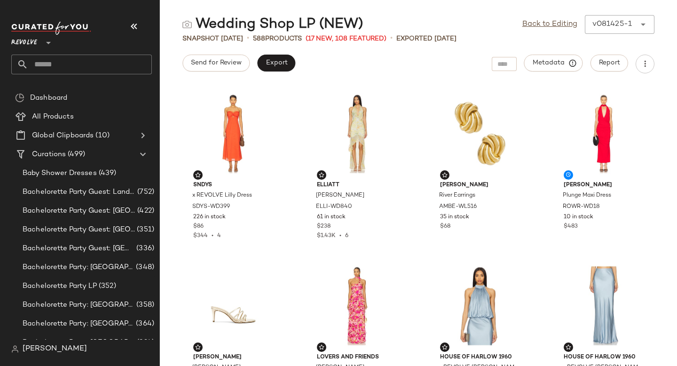
click at [65, 65] on input "text" at bounding box center [90, 65] width 124 height 20
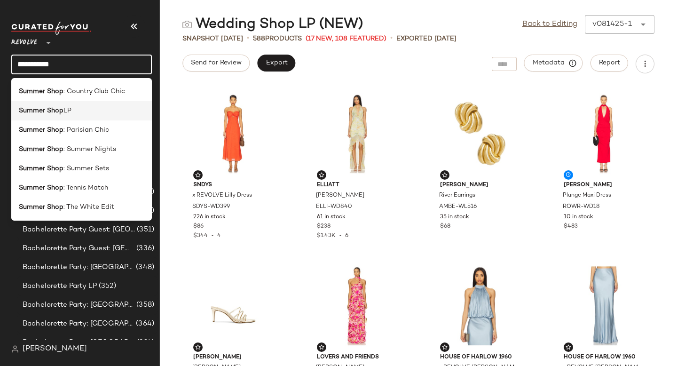
type input "**********"
click at [69, 110] on span "LP" at bounding box center [67, 111] width 8 height 10
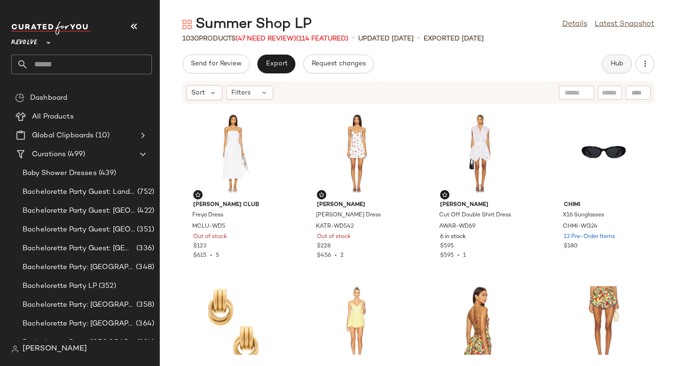
click at [611, 62] on span "Hub" at bounding box center [617, 64] width 13 height 8
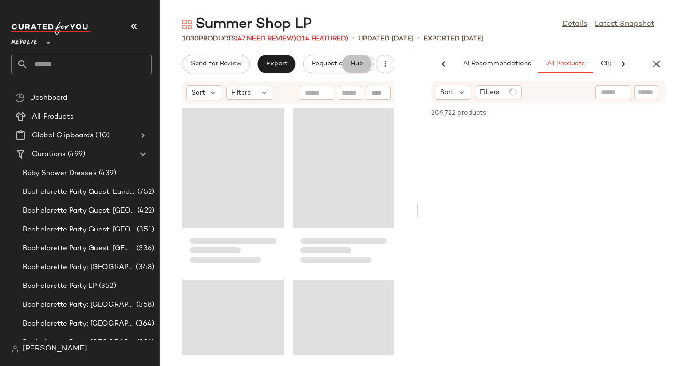
scroll to position [0, 56]
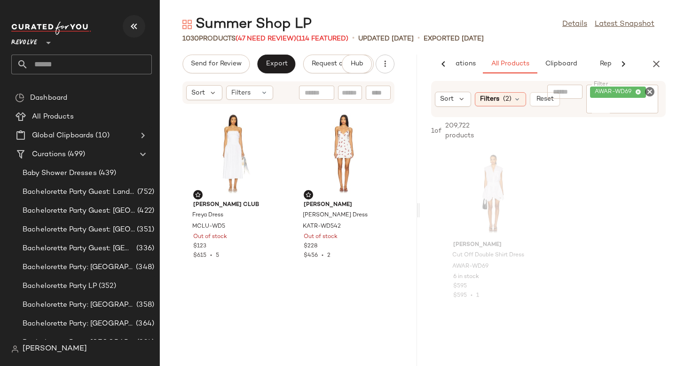
click at [141, 27] on button "button" at bounding box center [134, 26] width 23 height 23
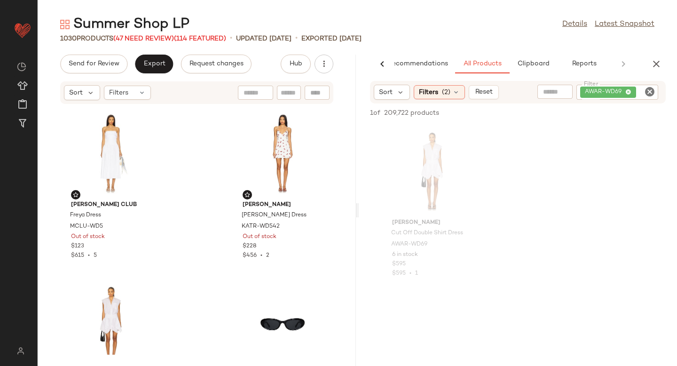
click at [652, 94] on icon "Clear Filter" at bounding box center [649, 91] width 11 height 11
paste input "**********"
type input "**********"
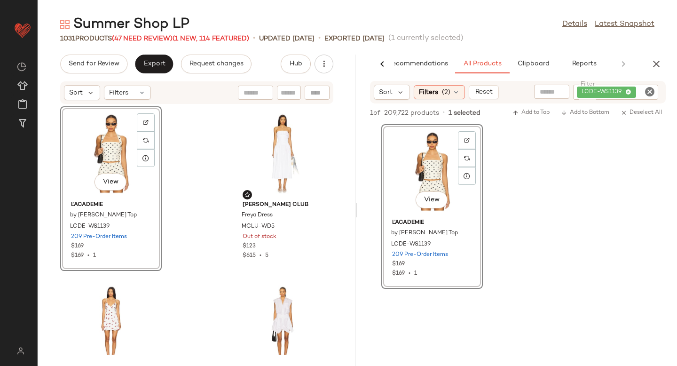
click at [650, 94] on icon "Clear Filter" at bounding box center [649, 91] width 11 height 11
paste input "**********"
type input "**********"
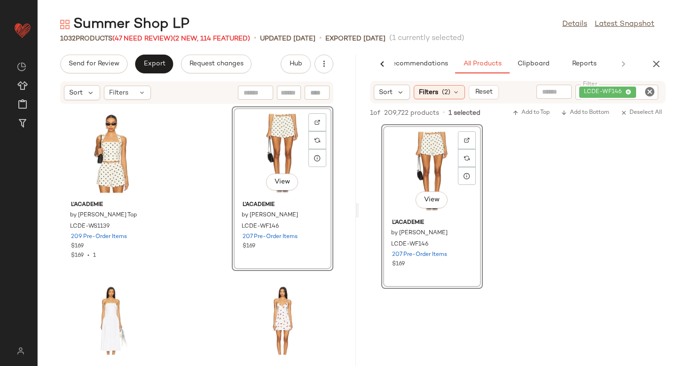
click at [652, 92] on icon "Clear Filter" at bounding box center [649, 91] width 11 height 11
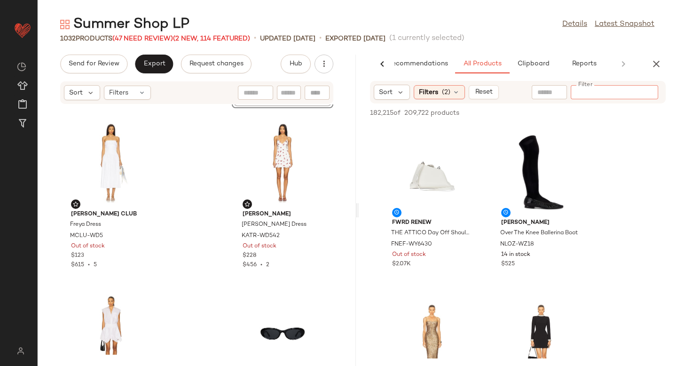
scroll to position [20, 0]
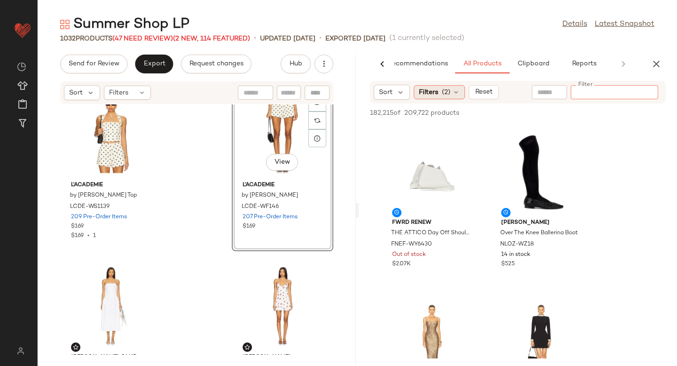
click at [437, 96] on span "Filters" at bounding box center [428, 92] width 19 height 10
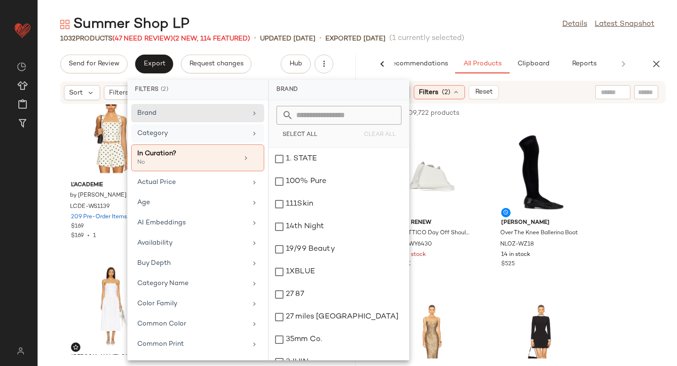
click at [190, 130] on div "Category" at bounding box center [192, 133] width 110 height 10
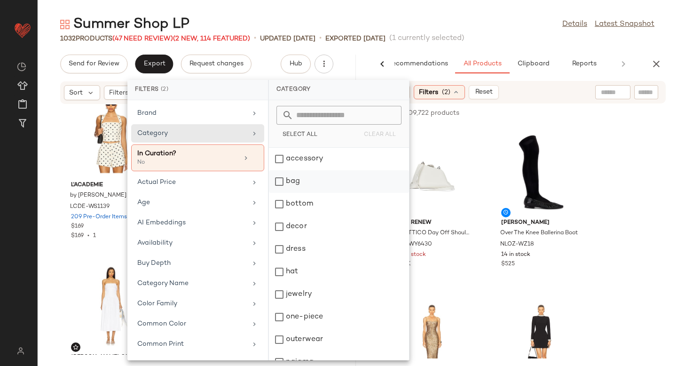
click at [283, 193] on div "bag" at bounding box center [339, 204] width 140 height 23
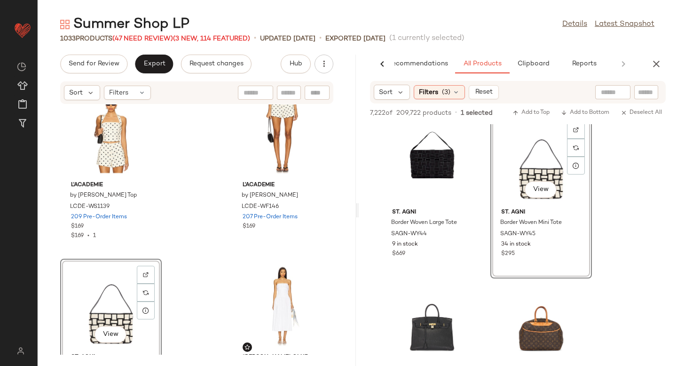
scroll to position [0, 0]
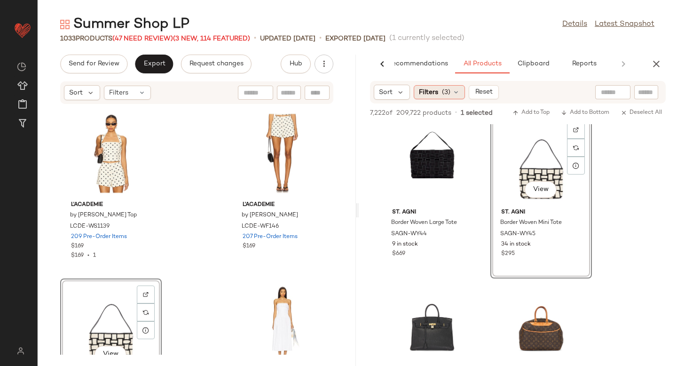
click at [452, 86] on div "Filters (3)" at bounding box center [439, 92] width 51 height 14
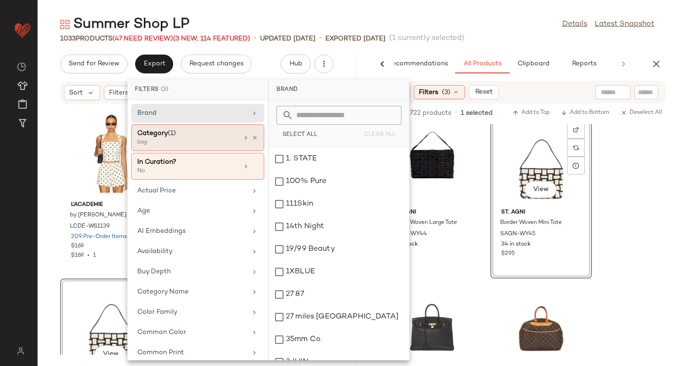
click at [177, 143] on div "bag" at bounding box center [184, 142] width 94 height 8
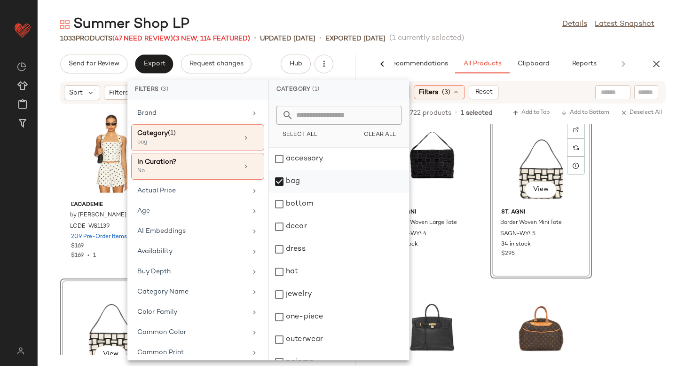
click at [285, 193] on div "bag" at bounding box center [339, 204] width 140 height 23
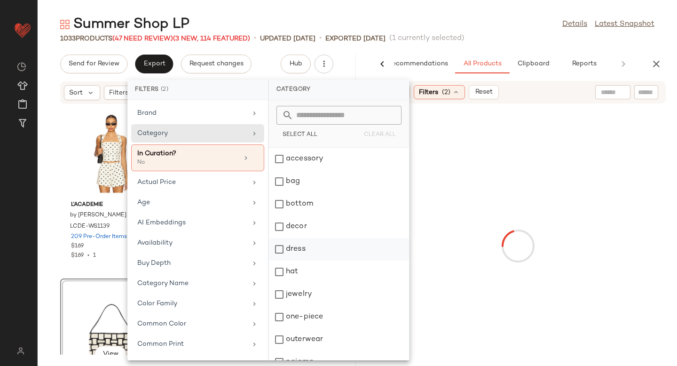
click at [283, 261] on div "dress" at bounding box center [339, 272] width 140 height 23
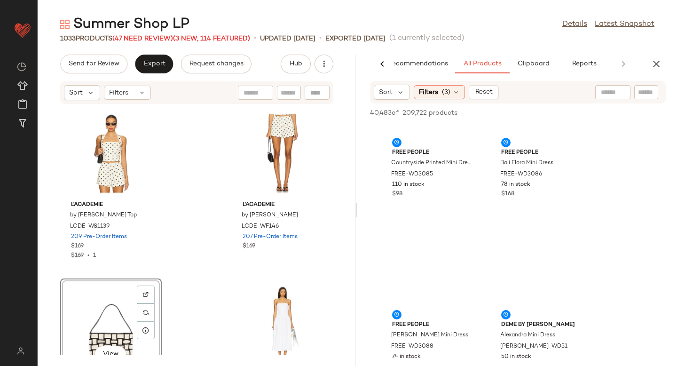
scroll to position [4252, 0]
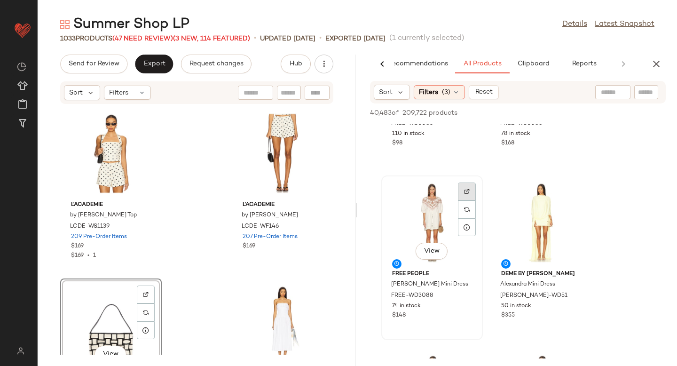
click at [462, 200] on div at bounding box center [467, 209] width 18 height 18
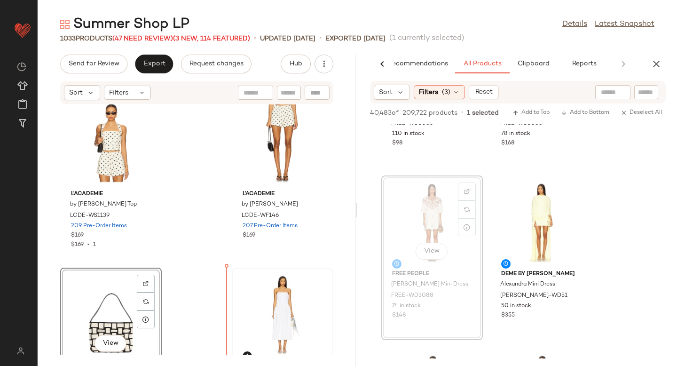
drag, startPoint x: 405, startPoint y: 209, endPoint x: 236, endPoint y: 296, distance: 190.8
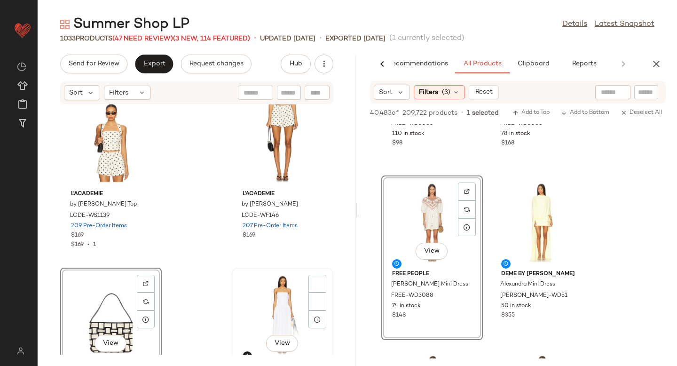
scroll to position [11, 0]
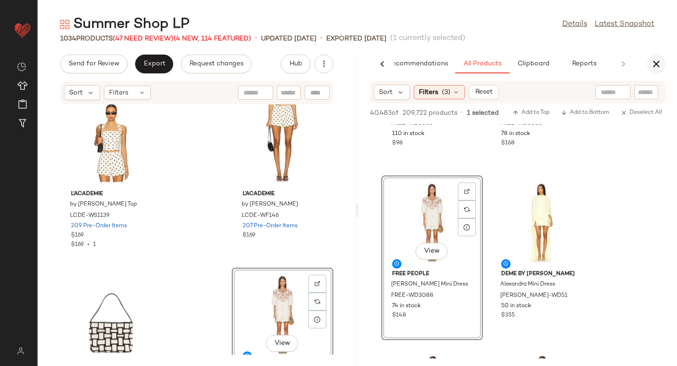
click at [662, 67] on icon "button" at bounding box center [656, 63] width 11 height 11
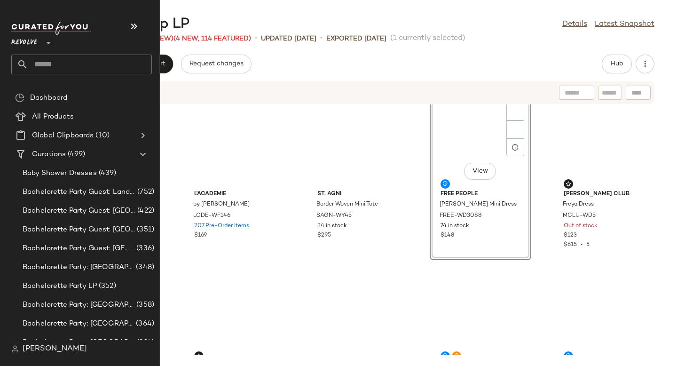
scroll to position [0, 0]
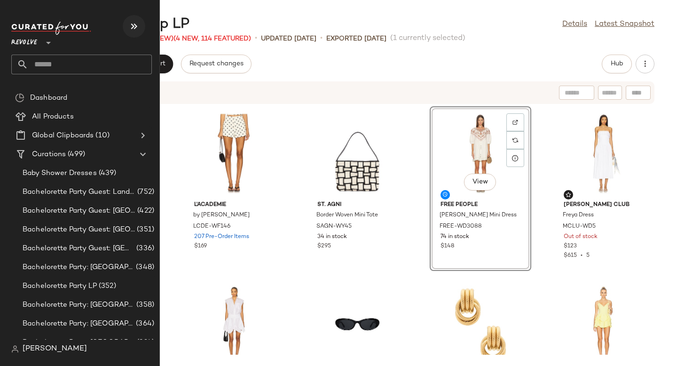
click at [130, 26] on icon "button" at bounding box center [133, 26] width 11 height 11
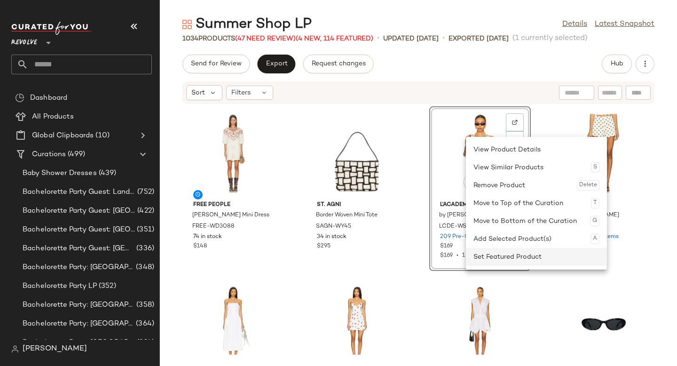
click at [476, 261] on div "Set Featured Product" at bounding box center [537, 257] width 126 height 18
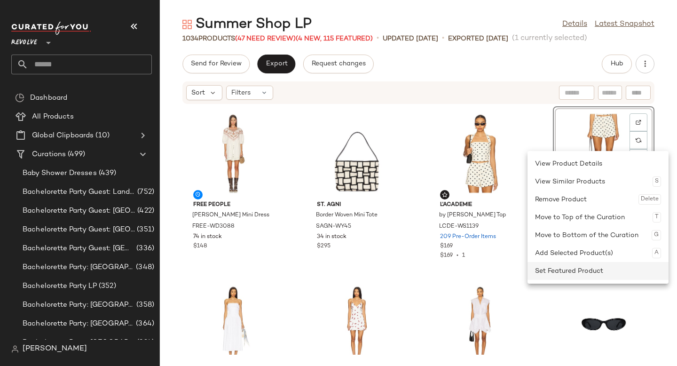
click at [576, 272] on div "Set Featured Product" at bounding box center [598, 271] width 126 height 18
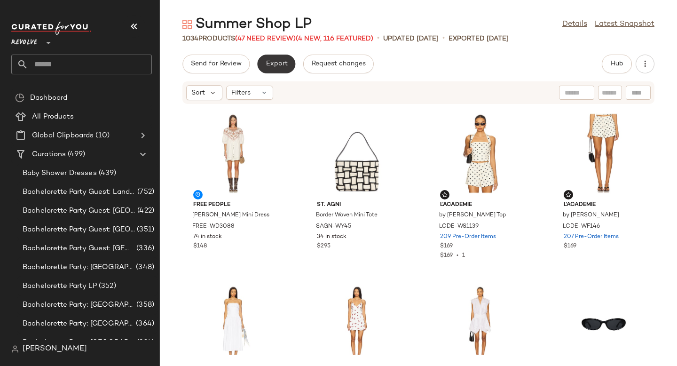
click at [282, 63] on span "Export" at bounding box center [276, 64] width 22 height 8
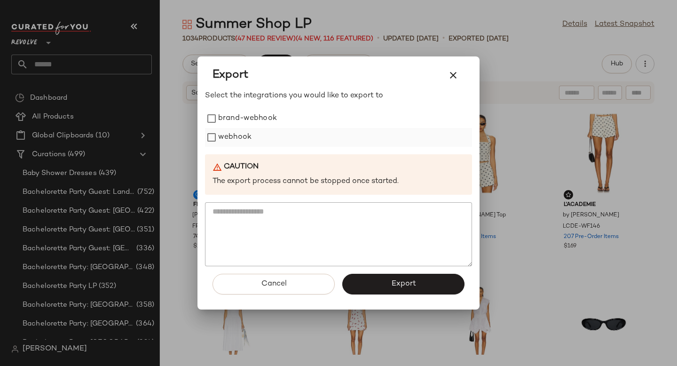
click at [242, 129] on label "webhook" at bounding box center [234, 137] width 33 height 19
click at [403, 293] on button "Export" at bounding box center [403, 284] width 122 height 21
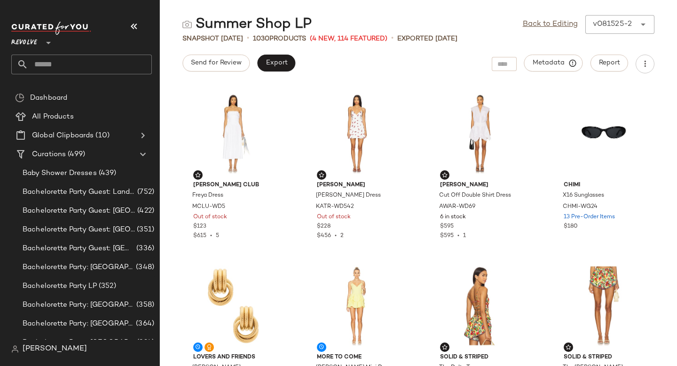
click at [95, 68] on input "text" at bounding box center [90, 65] width 124 height 20
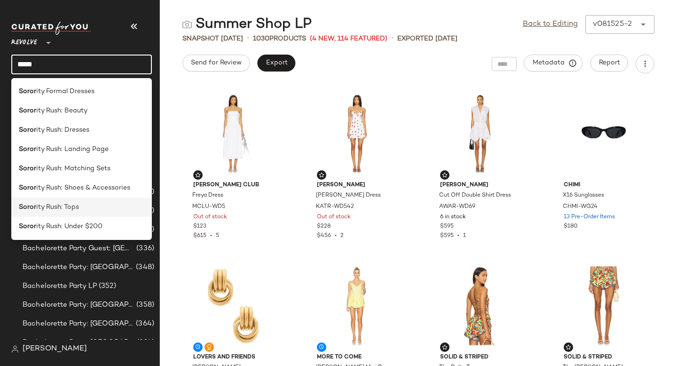
type input "*****"
click at [71, 211] on span "ity Rush: Tops" at bounding box center [57, 207] width 43 height 10
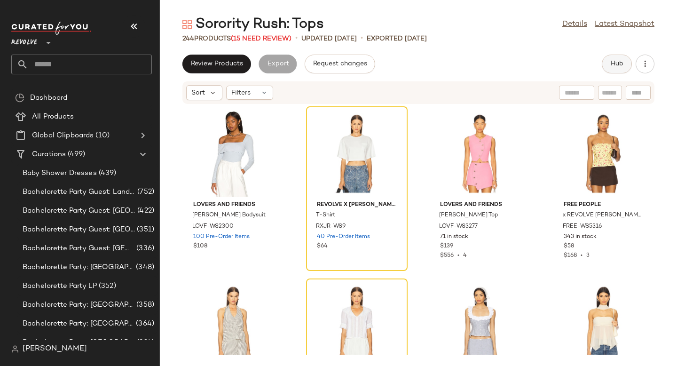
click at [631, 60] on button "Hub" at bounding box center [617, 64] width 30 height 19
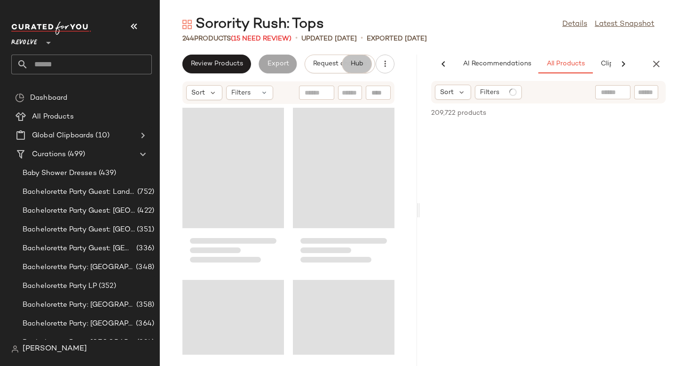
scroll to position [0, 64]
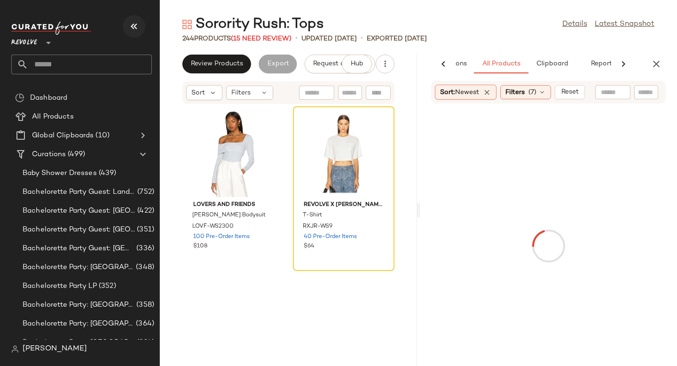
click at [124, 24] on button "button" at bounding box center [134, 26] width 23 height 23
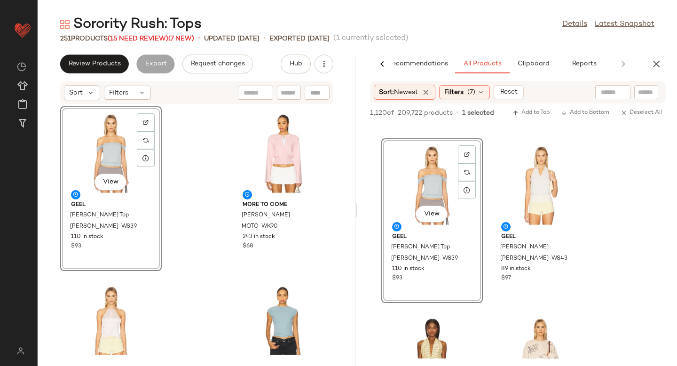
scroll to position [1683, 0]
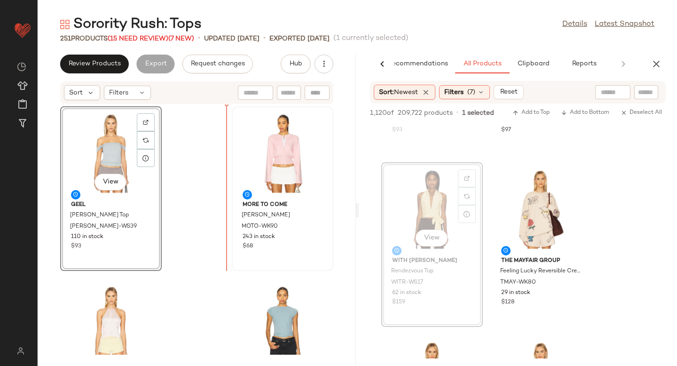
drag, startPoint x: 431, startPoint y: 196, endPoint x: 237, endPoint y: 194, distance: 194.3
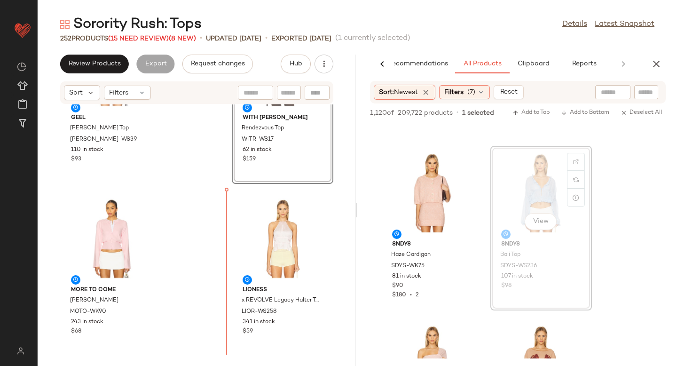
scroll to position [158, 0]
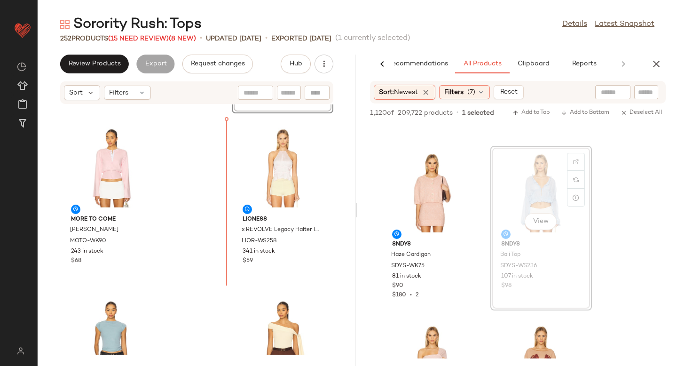
drag, startPoint x: 547, startPoint y: 190, endPoint x: 214, endPoint y: 198, distance: 332.2
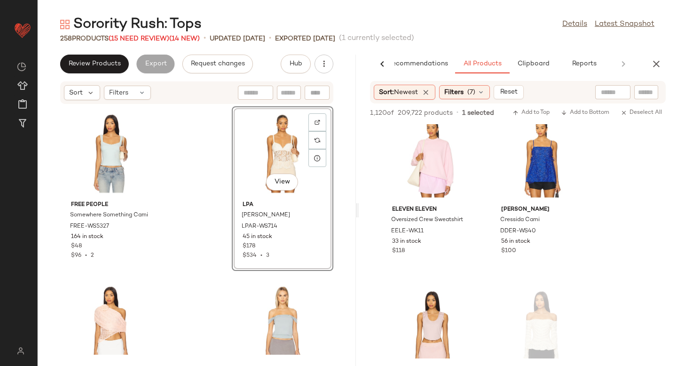
scroll to position [8795, 0]
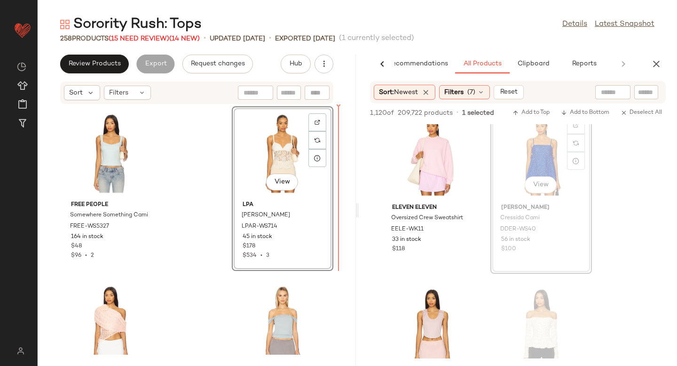
drag, startPoint x: 553, startPoint y: 145, endPoint x: 547, endPoint y: 145, distance: 6.1
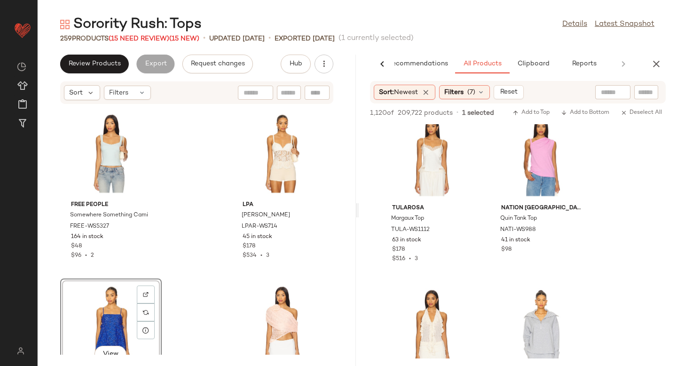
scroll to position [9319, 0]
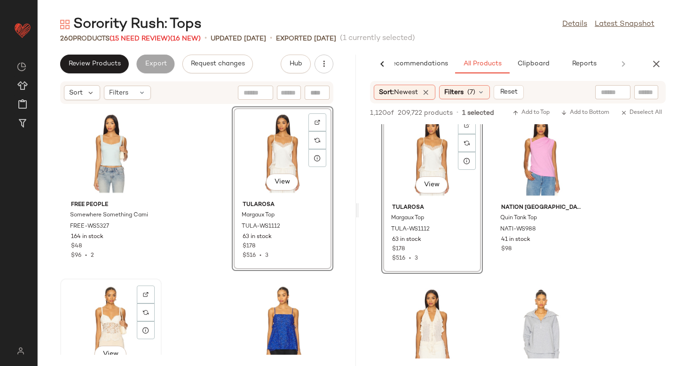
click at [114, 317] on div "View" at bounding box center [110, 325] width 95 height 87
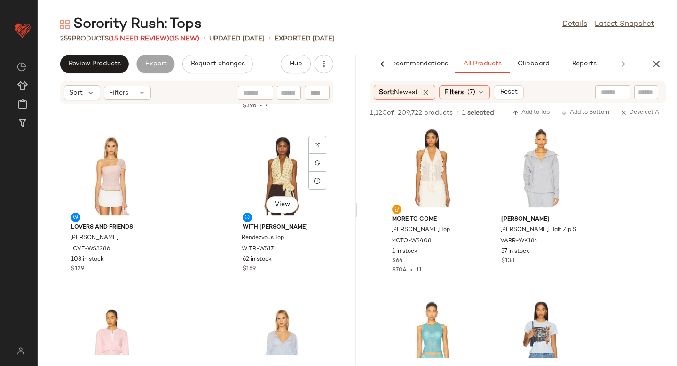
scroll to position [502, 0]
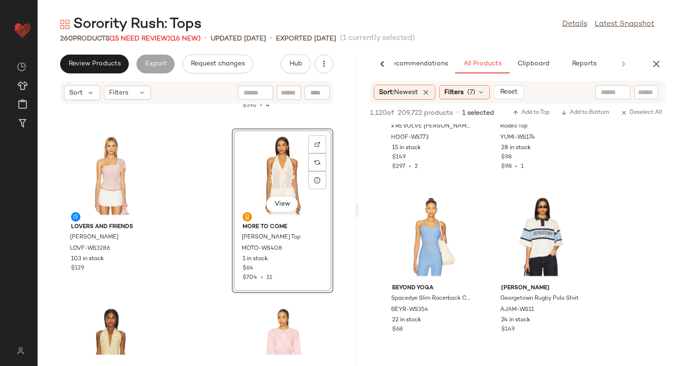
scroll to position [16245, 0]
click at [658, 63] on icon "button" at bounding box center [656, 63] width 11 height 11
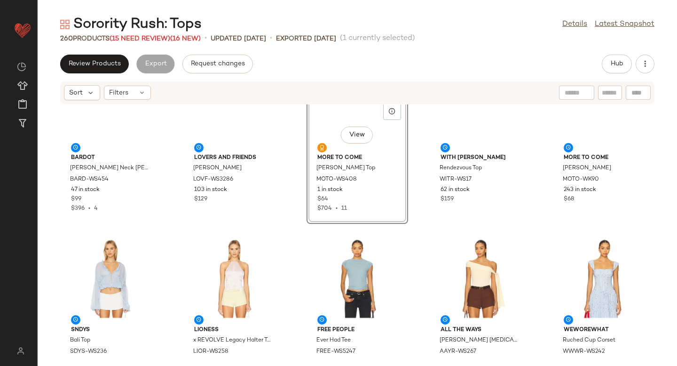
scroll to position [0, 0]
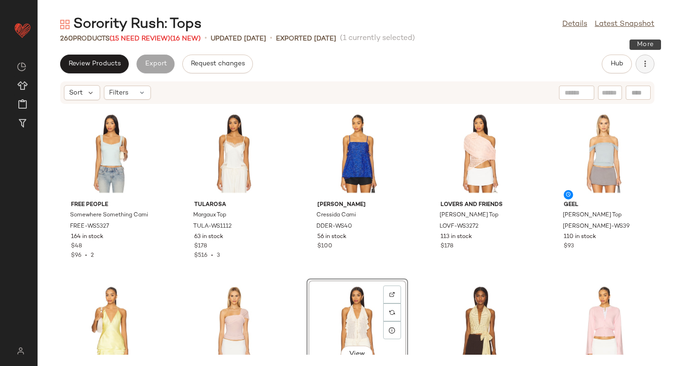
click at [647, 64] on icon "button" at bounding box center [645, 63] width 9 height 9
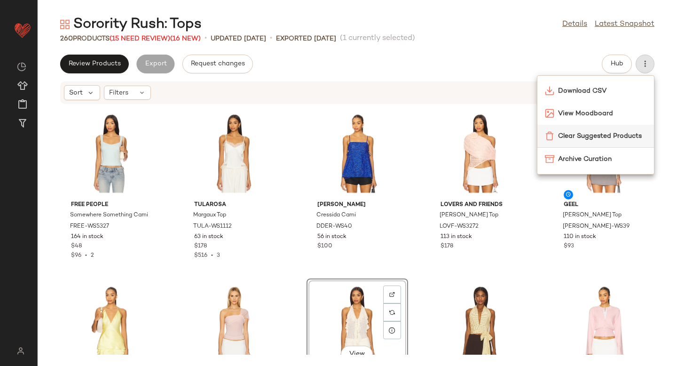
click at [601, 131] on span "Clear Suggested Products" at bounding box center [602, 136] width 88 height 10
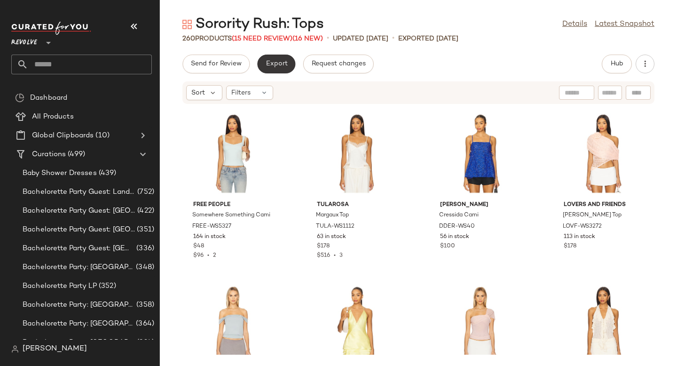
click at [273, 59] on button "Export" at bounding box center [276, 64] width 38 height 19
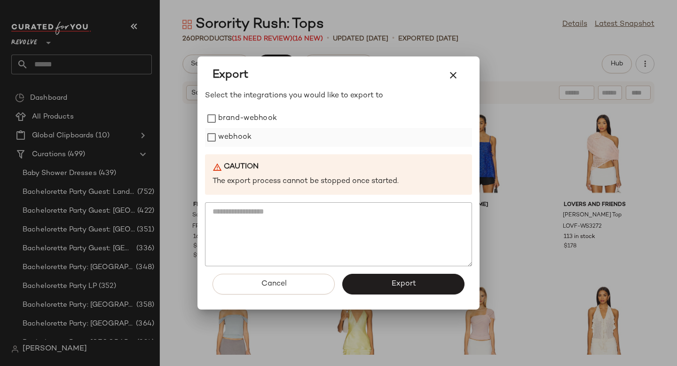
click at [233, 143] on label "webhook" at bounding box center [234, 137] width 33 height 19
click at [364, 289] on button "Export" at bounding box center [403, 284] width 122 height 21
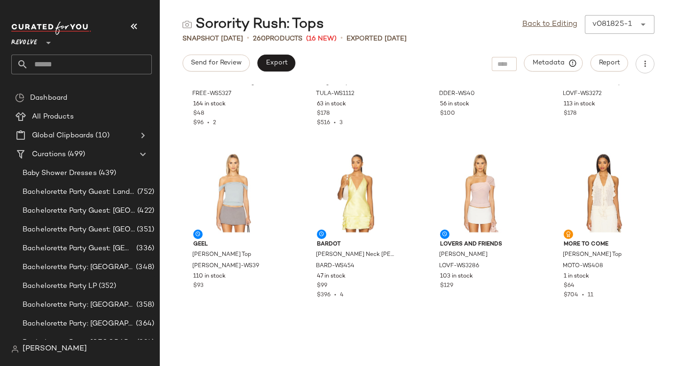
scroll to position [124, 0]
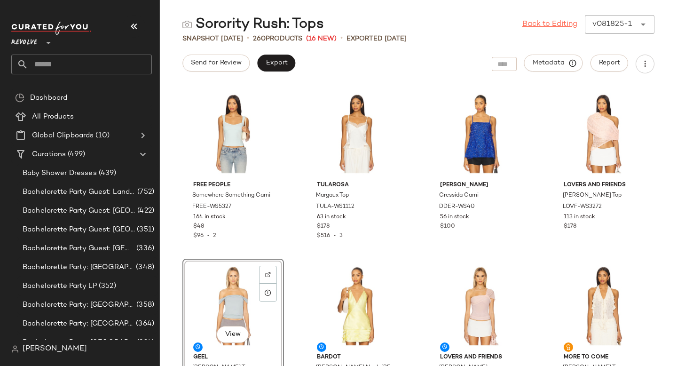
click at [552, 21] on link "Back to Editing" at bounding box center [550, 24] width 55 height 11
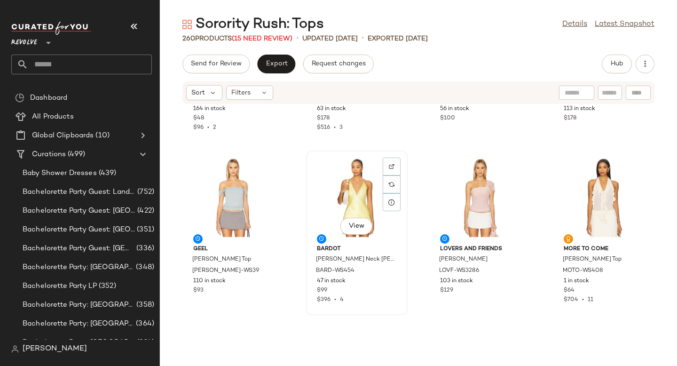
scroll to position [156, 0]
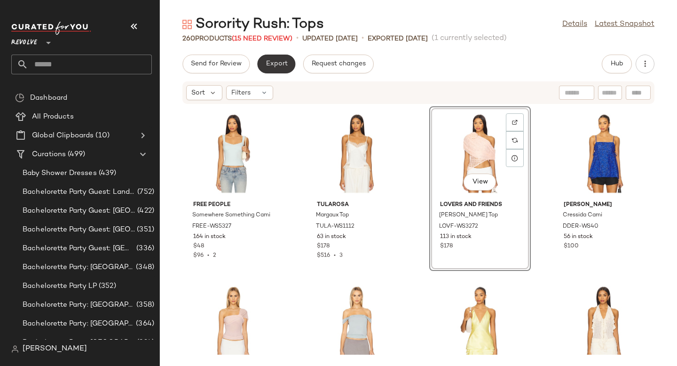
click at [286, 63] on span "Export" at bounding box center [276, 64] width 22 height 8
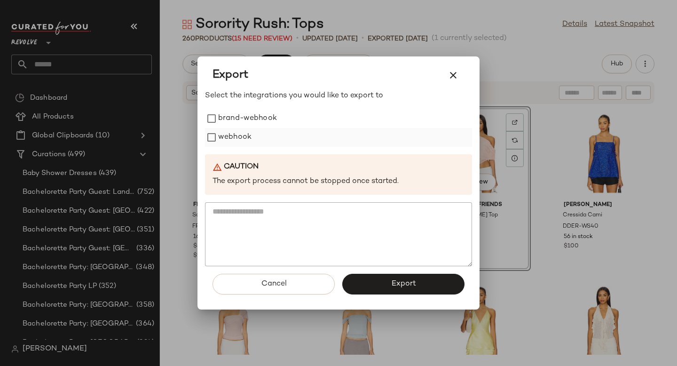
click at [229, 140] on label "webhook" at bounding box center [234, 137] width 33 height 19
click at [359, 280] on button "Export" at bounding box center [403, 284] width 122 height 21
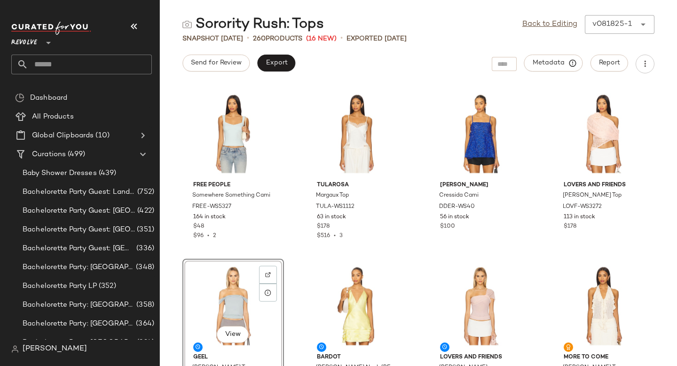
click at [50, 70] on input "text" at bounding box center [90, 65] width 124 height 20
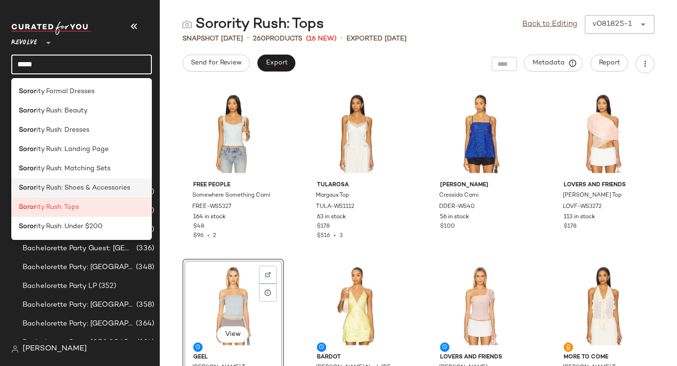
type input "*****"
click at [54, 217] on div "Soror ity Rush: Shoes & Accessories" at bounding box center [81, 226] width 141 height 19
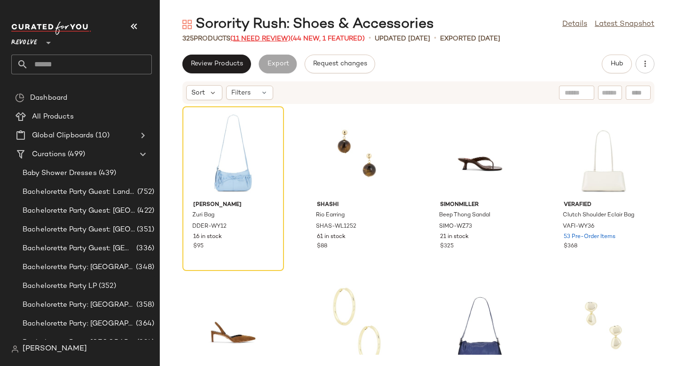
click at [262, 39] on span "(11 Need Review)" at bounding box center [260, 38] width 60 height 7
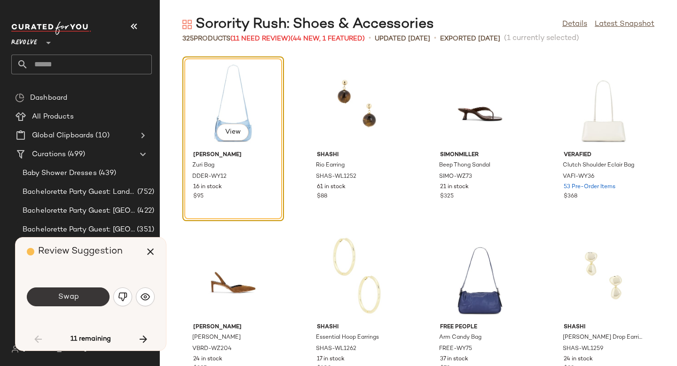
click at [81, 295] on button "Swap" at bounding box center [68, 296] width 83 height 19
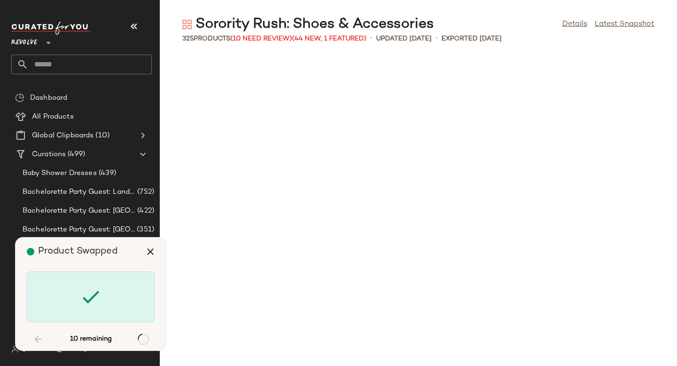
scroll to position [2582, 0]
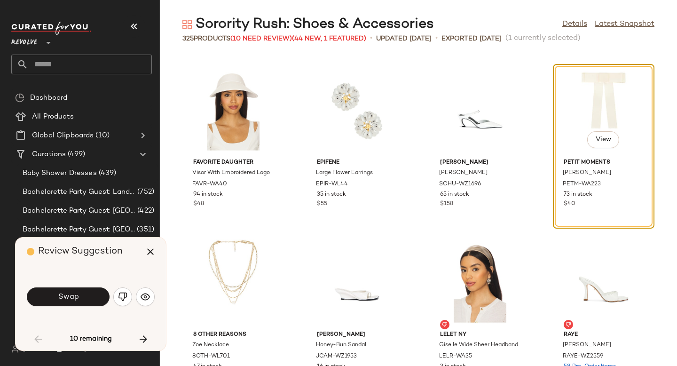
click at [81, 295] on button "Swap" at bounding box center [68, 296] width 83 height 19
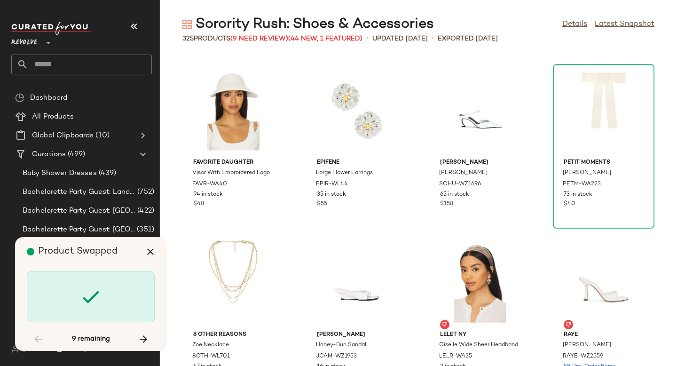
scroll to position [3099, 0]
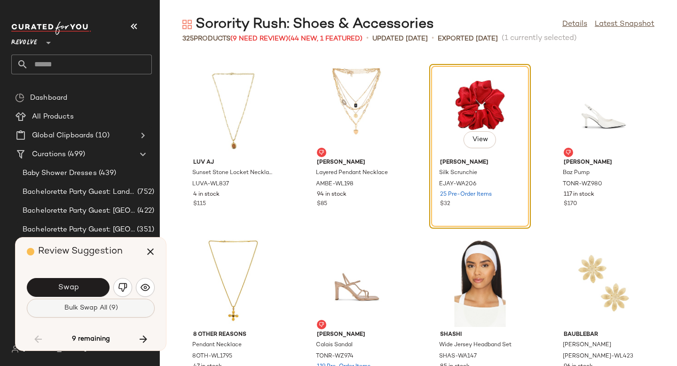
click at [79, 303] on button "Bulk Swap All (9)" at bounding box center [91, 308] width 128 height 19
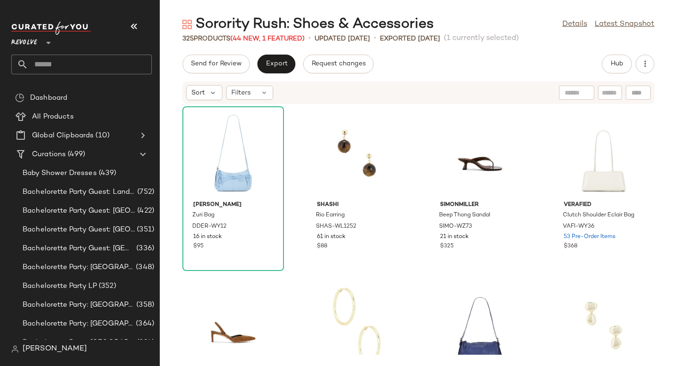
click at [619, 54] on div "Sorority Rush: Shoes & Accessories Details Latest Snapshot 325 Products (44 New…" at bounding box center [418, 190] width 517 height 351
click at [618, 66] on span "Hub" at bounding box center [617, 64] width 13 height 8
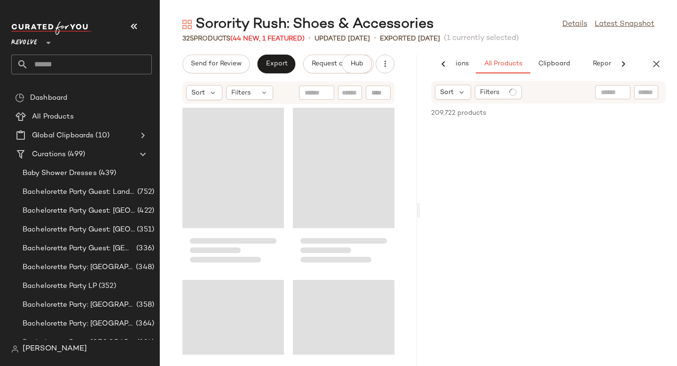
scroll to position [0, 64]
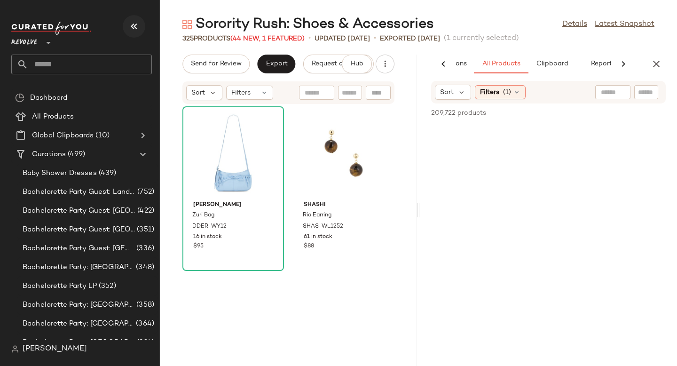
click at [136, 25] on icon "button" at bounding box center [133, 26] width 11 height 11
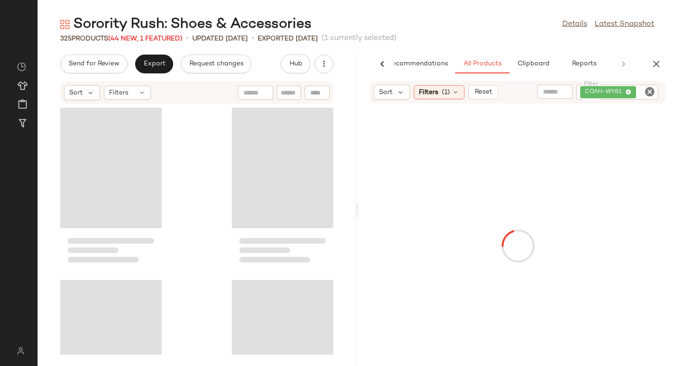
scroll to position [0, 22]
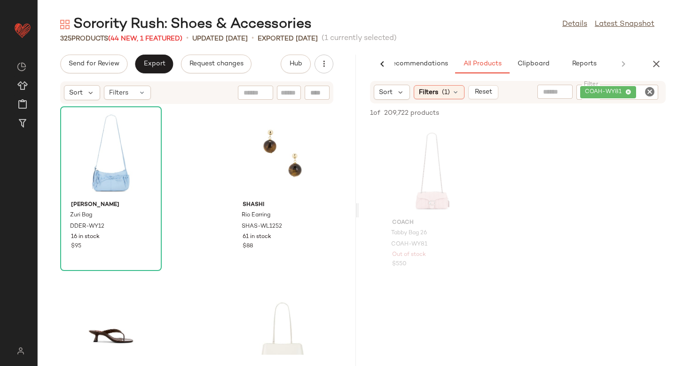
click at [649, 91] on icon "Clear Filter" at bounding box center [649, 91] width 11 height 11
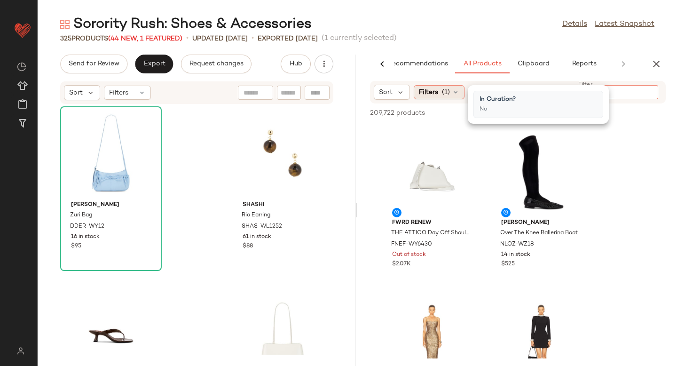
click at [440, 95] on div "Filters (1)" at bounding box center [439, 92] width 51 height 14
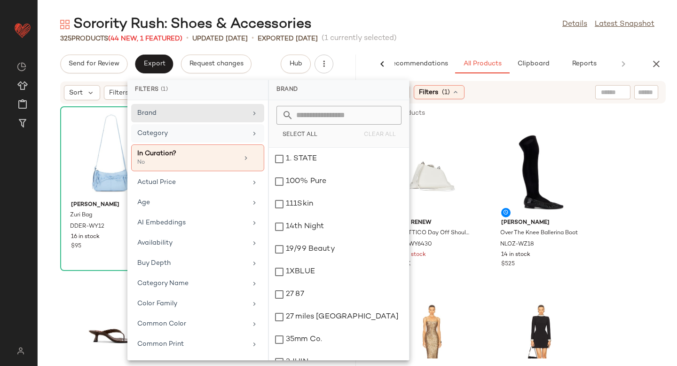
click at [183, 133] on div "Category" at bounding box center [192, 133] width 110 height 10
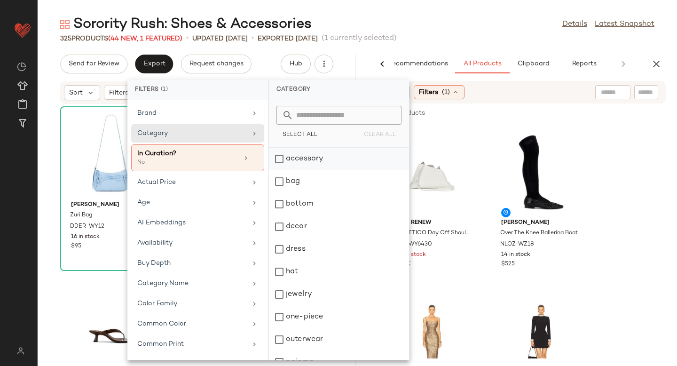
click at [282, 170] on div "accessory" at bounding box center [339, 181] width 140 height 23
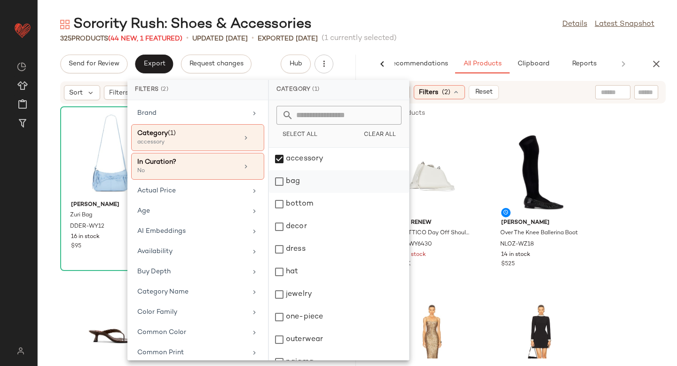
click at [278, 193] on div "bag" at bounding box center [339, 204] width 140 height 23
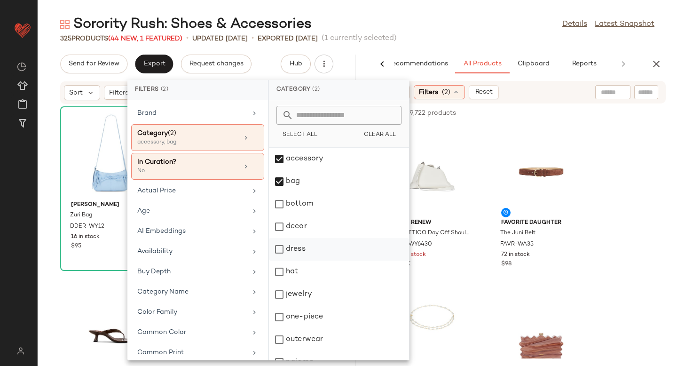
click at [277, 261] on div "dress" at bounding box center [339, 272] width 140 height 23
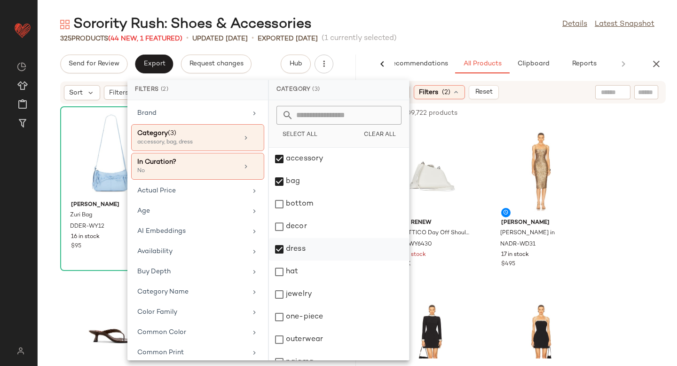
click at [277, 261] on div "dress" at bounding box center [339, 272] width 140 height 23
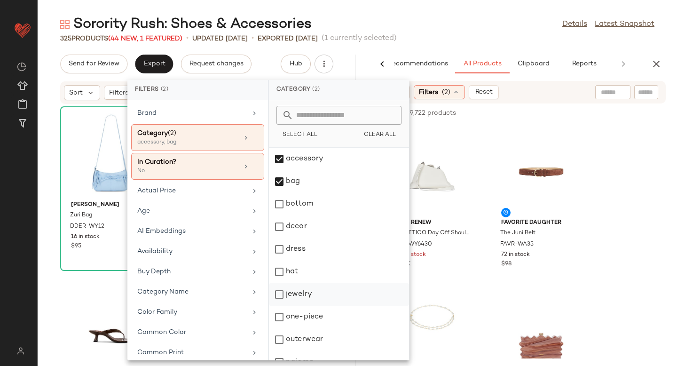
click at [284, 306] on div "jewelry" at bounding box center [339, 317] width 140 height 23
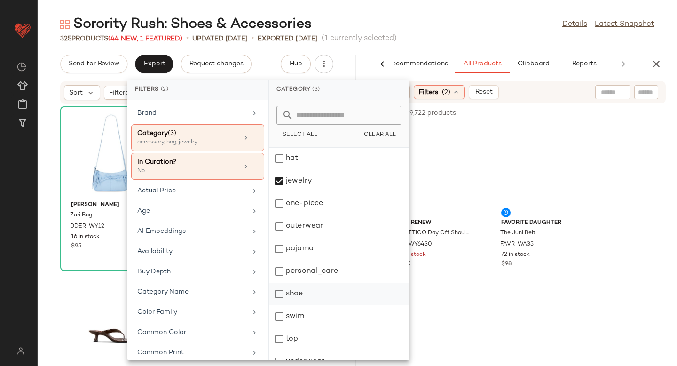
scroll to position [114, 0]
click at [277, 304] on div "shoe" at bounding box center [339, 315] width 140 height 23
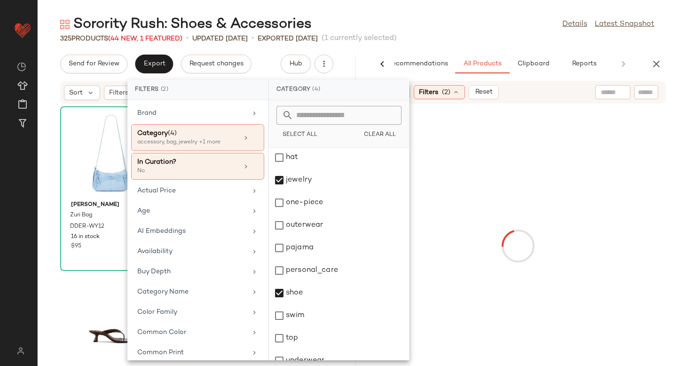
click at [631, 177] on div at bounding box center [518, 245] width 315 height 281
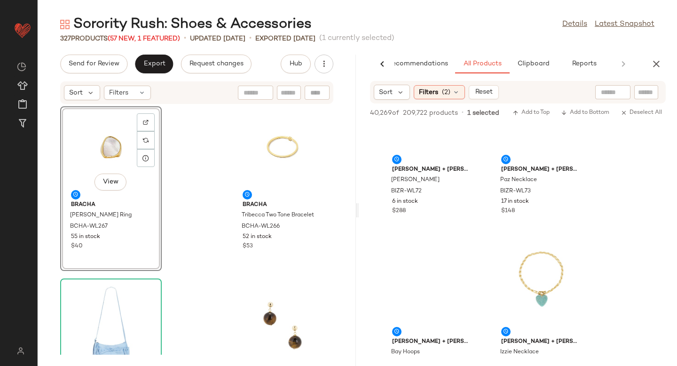
scroll to position [14440, 0]
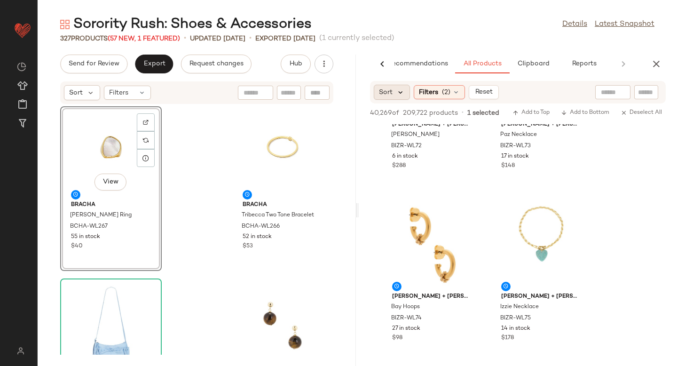
click at [401, 92] on icon at bounding box center [401, 92] width 8 height 8
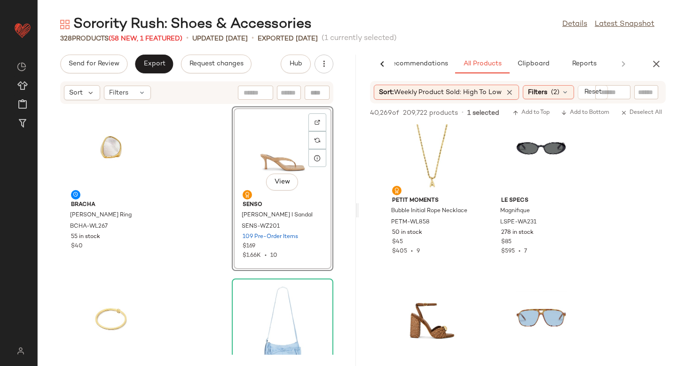
scroll to position [990, 0]
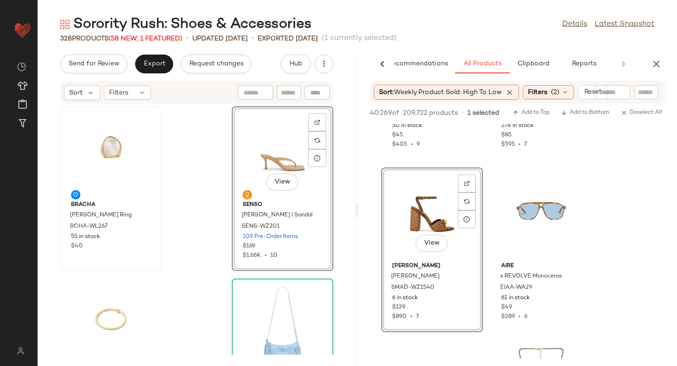
drag, startPoint x: 418, startPoint y: 206, endPoint x: 90, endPoint y: 205, distance: 327.8
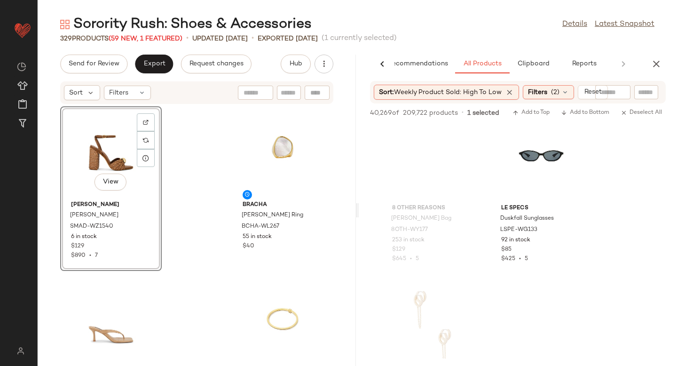
scroll to position [2435, 0]
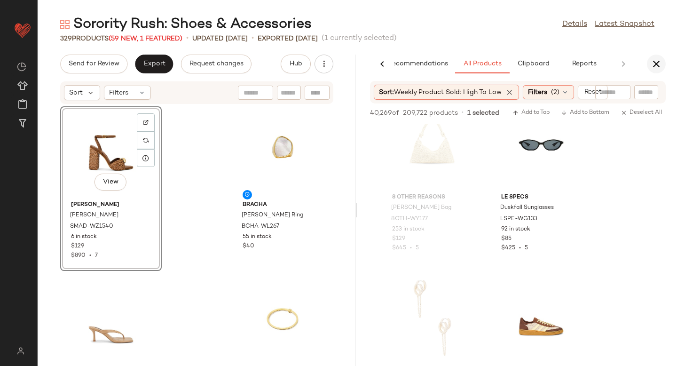
click at [655, 64] on icon "button" at bounding box center [656, 63] width 11 height 11
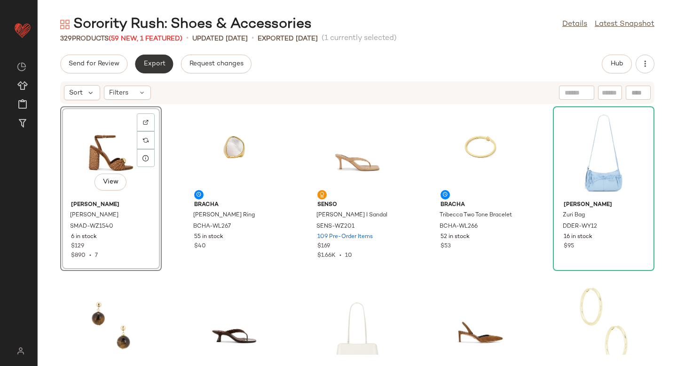
click at [155, 63] on span "Export" at bounding box center [154, 64] width 22 height 8
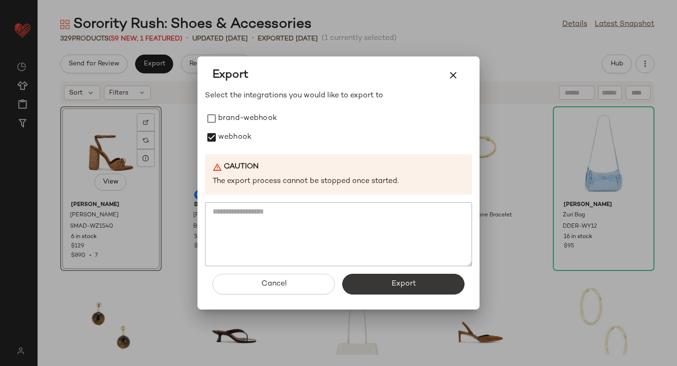
click at [373, 278] on button "Export" at bounding box center [403, 284] width 122 height 21
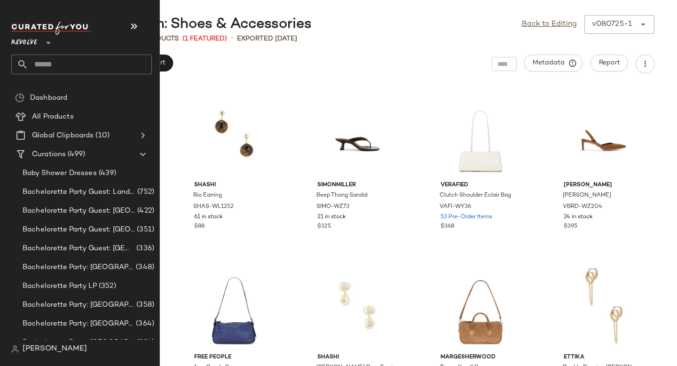
click at [69, 64] on input "text" at bounding box center [90, 65] width 124 height 20
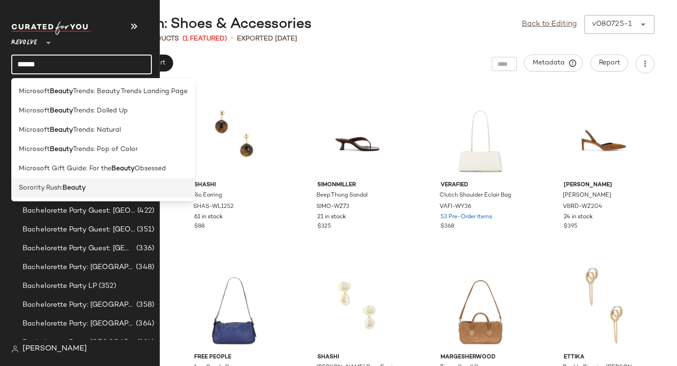
type input "******"
click at [42, 189] on span "Sorority Rush:" at bounding box center [41, 188] width 44 height 10
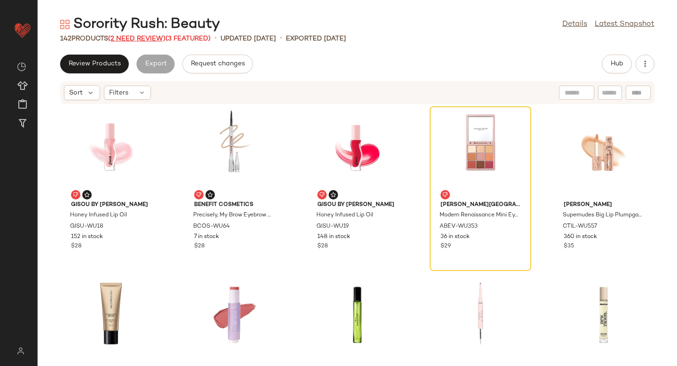
click at [154, 41] on span "(2 Need Review)" at bounding box center [136, 38] width 57 height 7
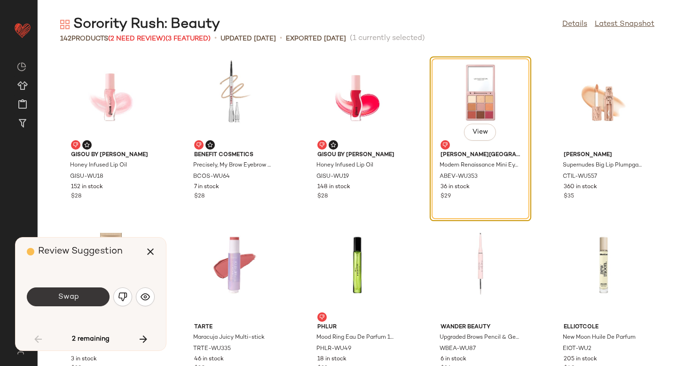
click at [82, 290] on button "Swap" at bounding box center [68, 296] width 83 height 19
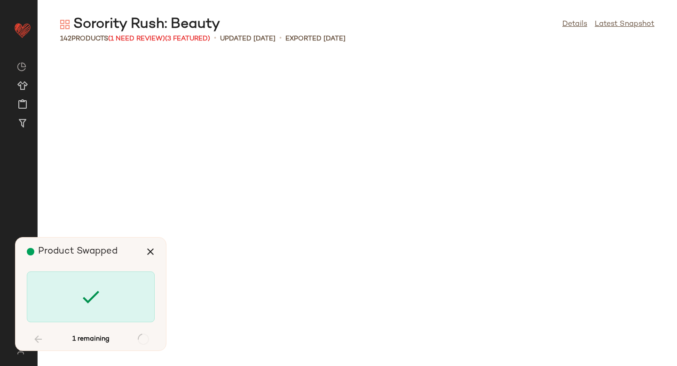
scroll to position [3443, 0]
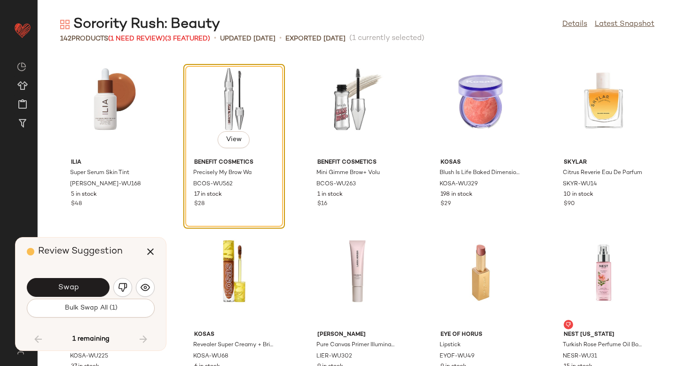
click at [82, 290] on button "Swap" at bounding box center [68, 287] width 83 height 19
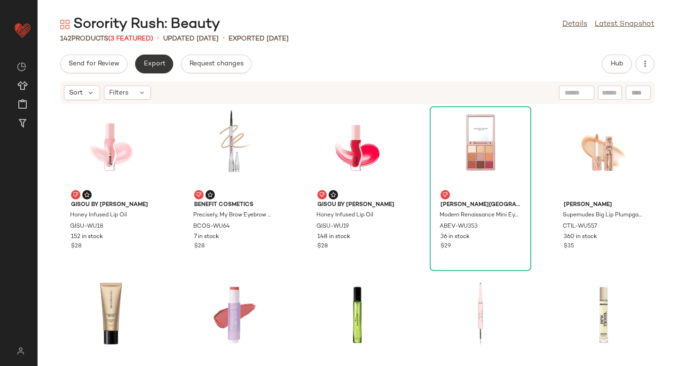
click at [154, 61] on span "Export" at bounding box center [154, 64] width 22 height 8
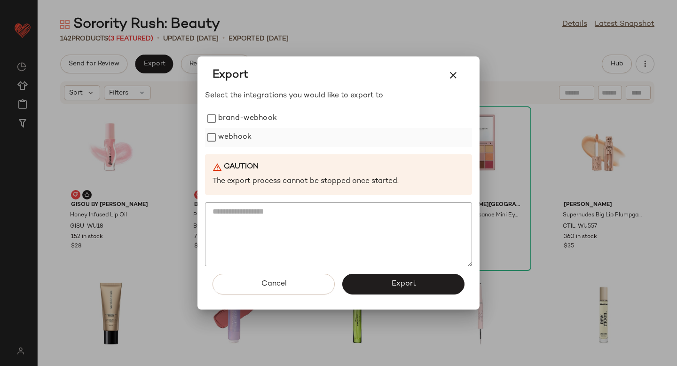
click at [220, 142] on label "webhook" at bounding box center [234, 137] width 33 height 19
click at [367, 275] on button "Export" at bounding box center [403, 284] width 122 height 21
